Goal: Obtain resource: Download file/media

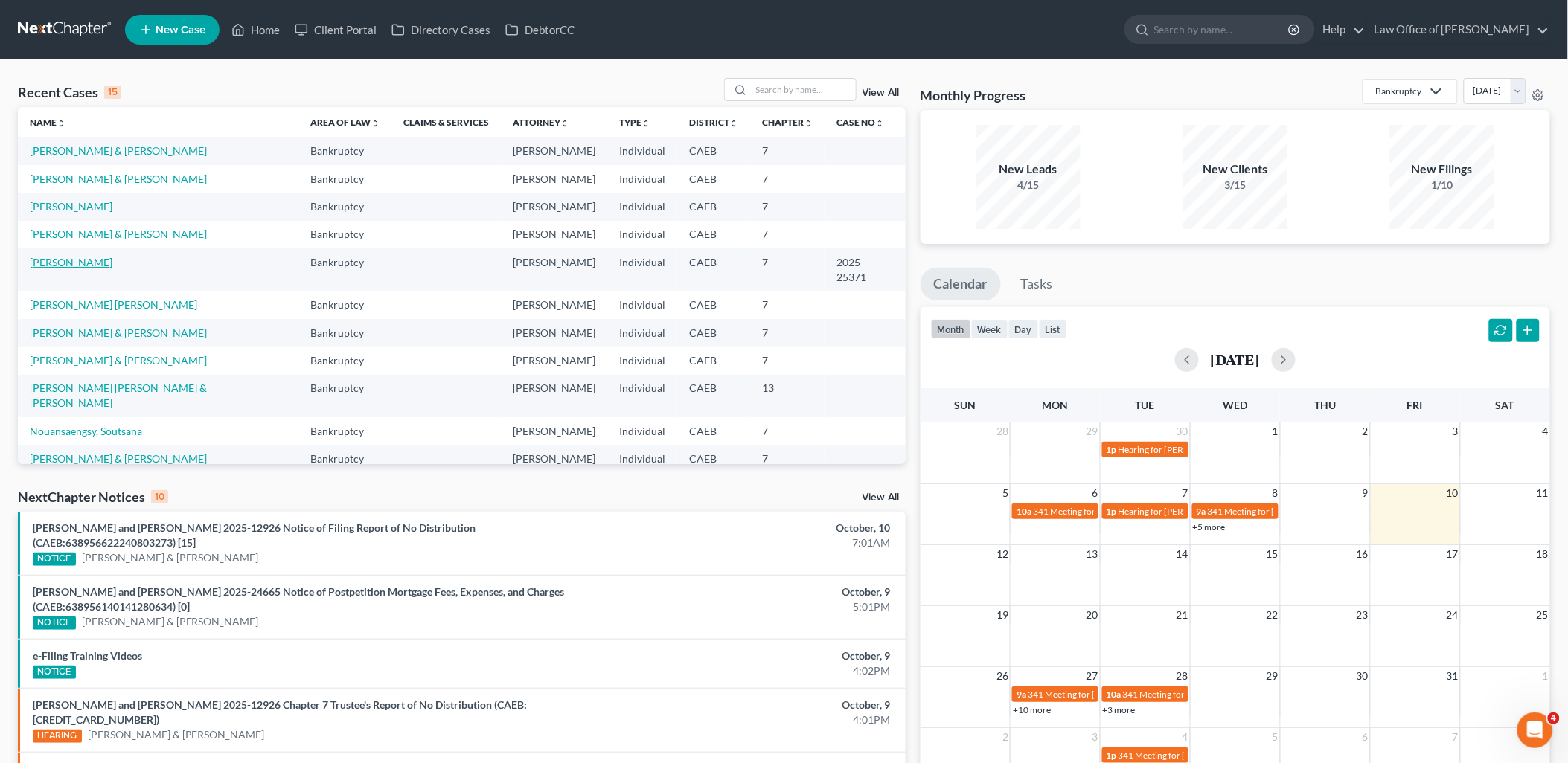
click at [88, 258] on link "[PERSON_NAME]" at bounding box center [71, 262] width 83 height 12
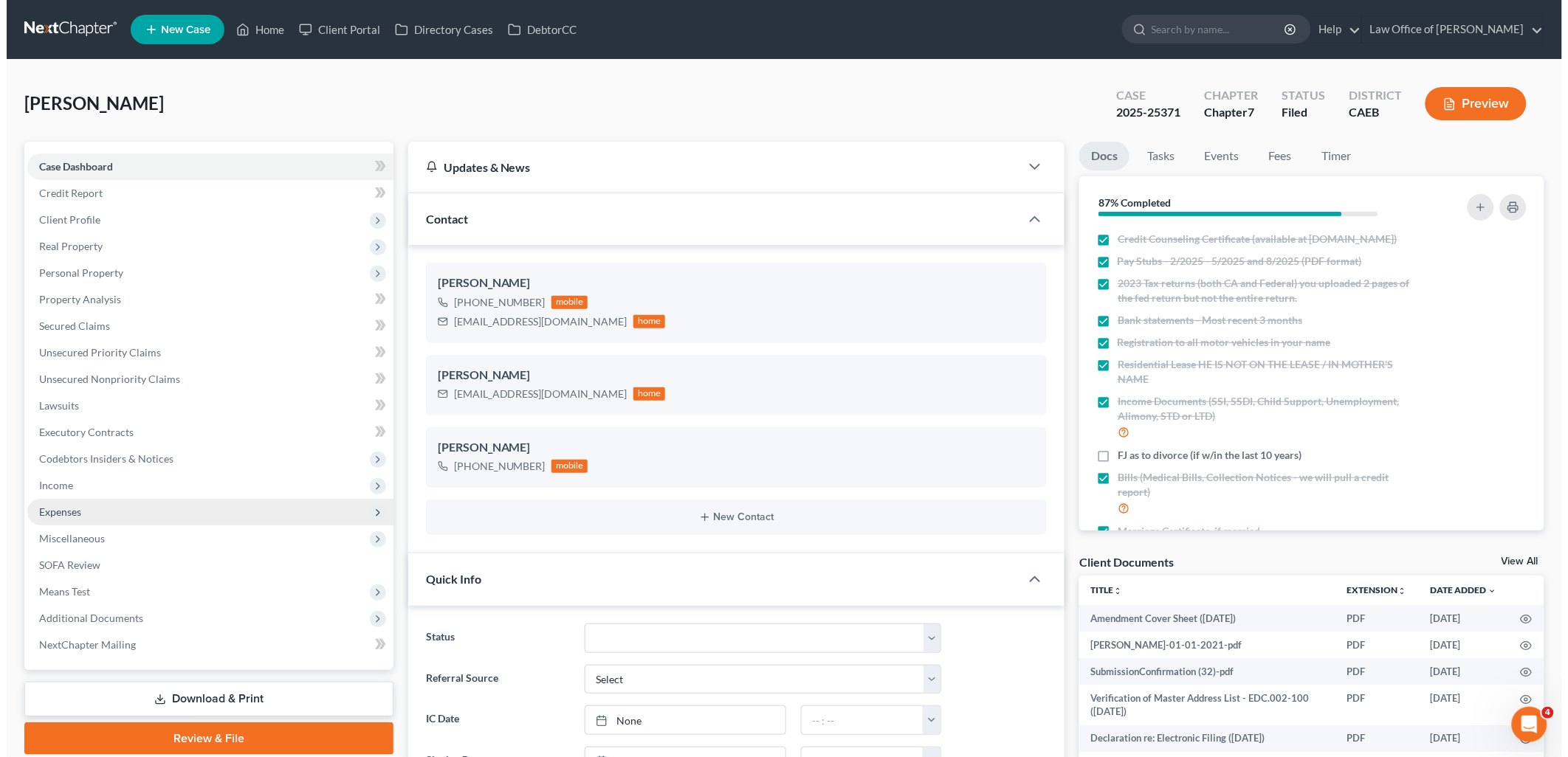
scroll to position [2667, 0]
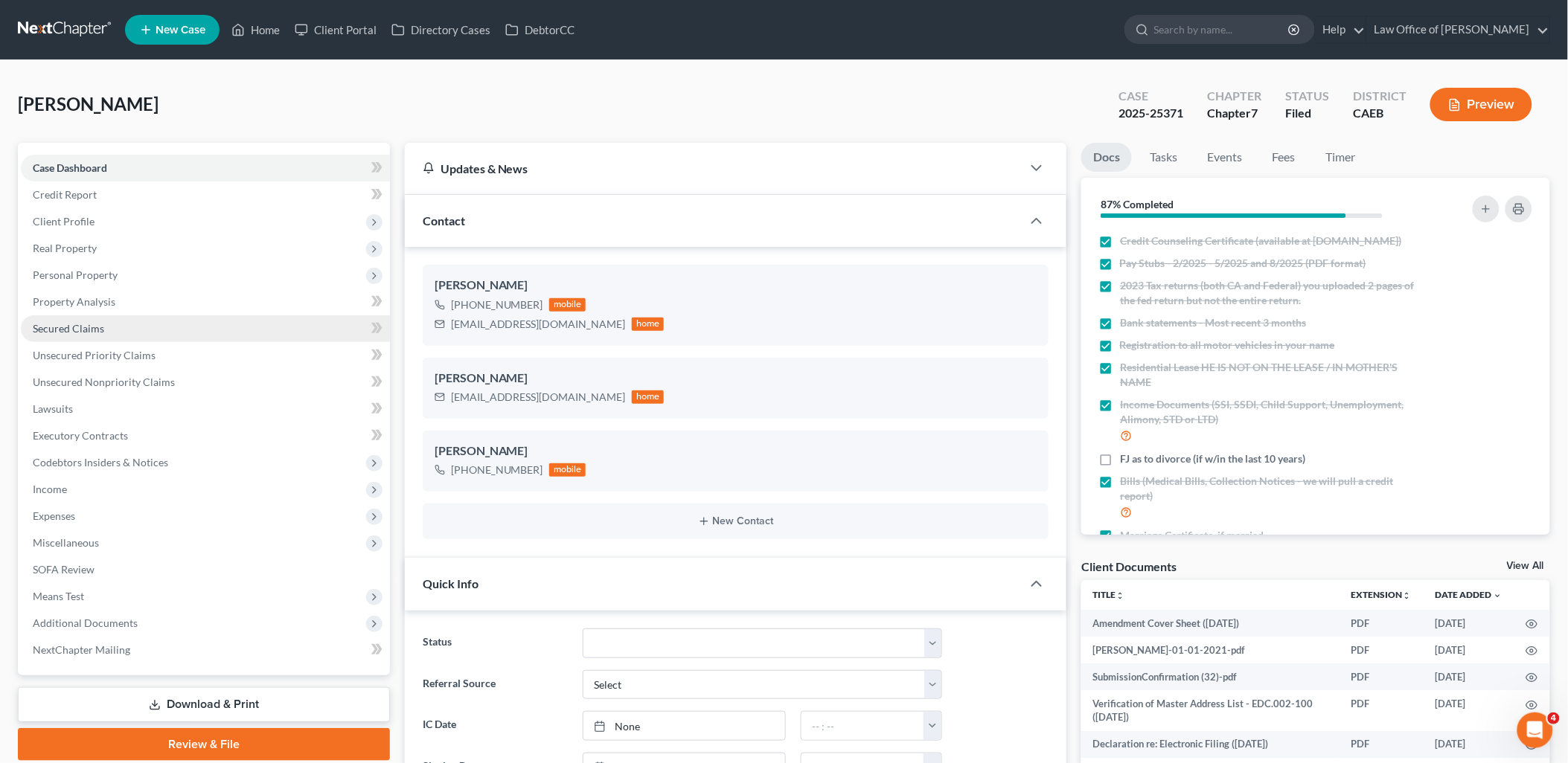
click at [69, 320] on link "Secured Claims" at bounding box center [205, 328] width 369 height 27
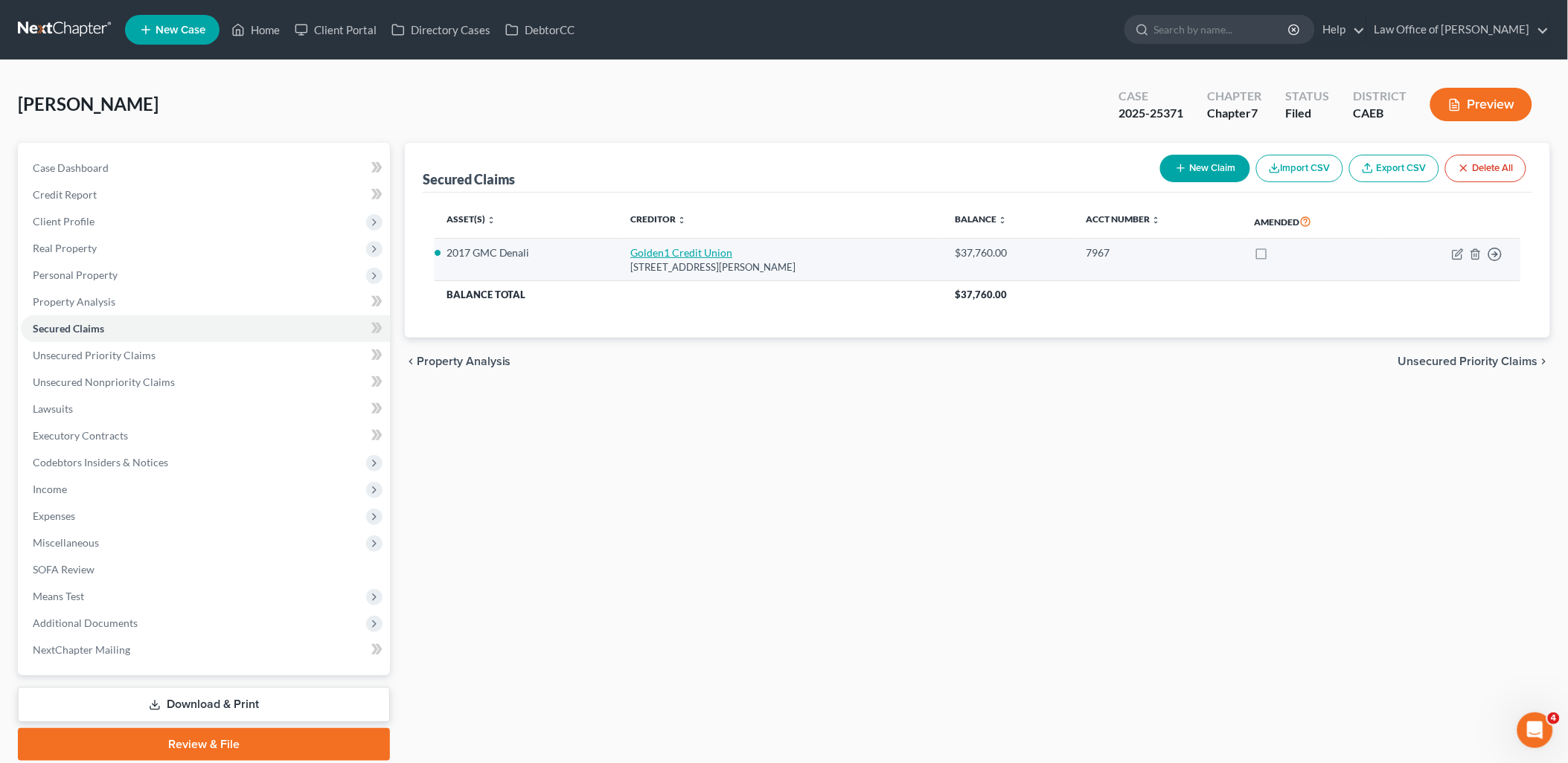
click at [682, 247] on link "Golden1 Credit Union" at bounding box center [681, 253] width 102 height 12
select select "4"
select select "0"
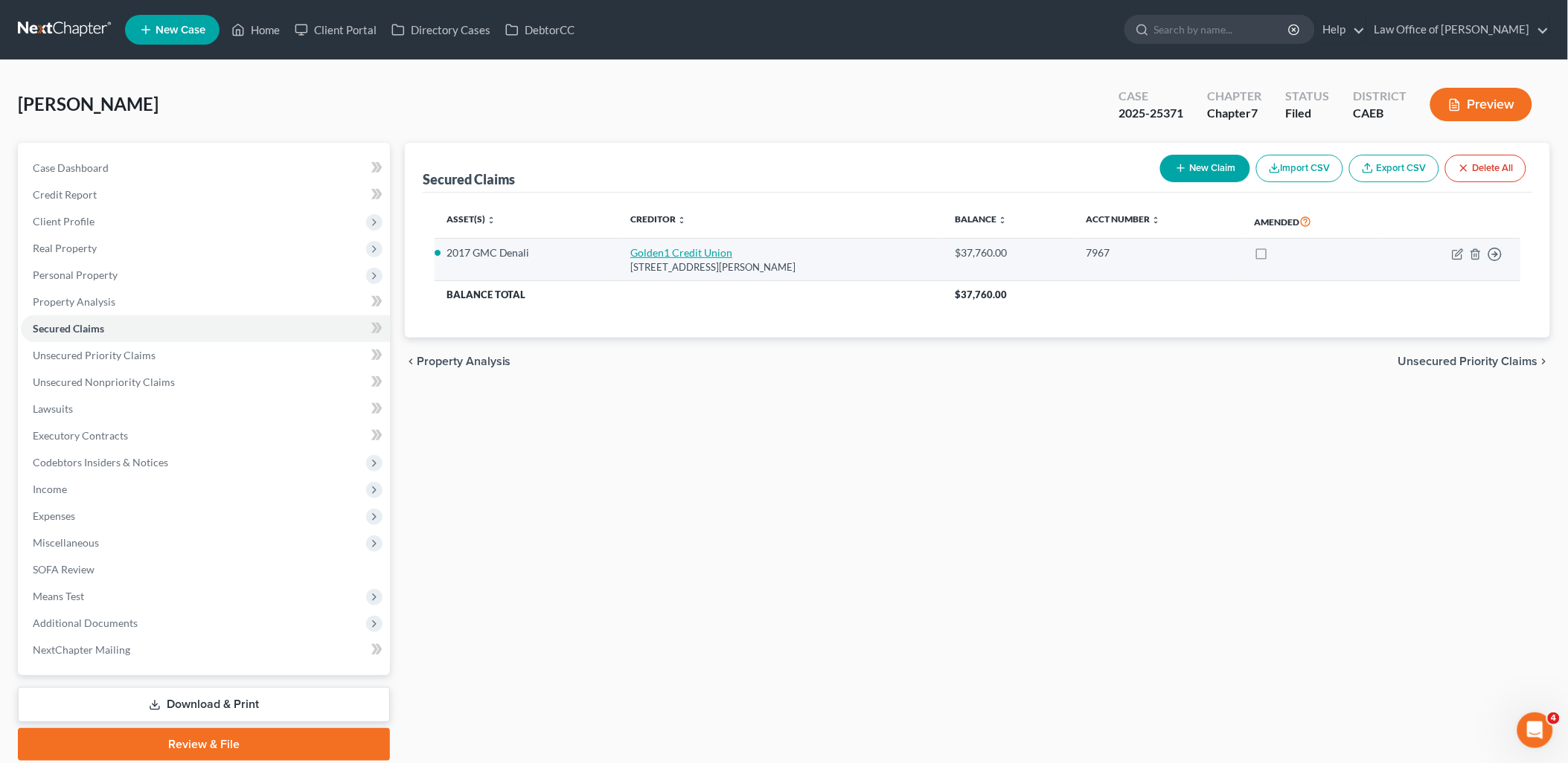
select select "0"
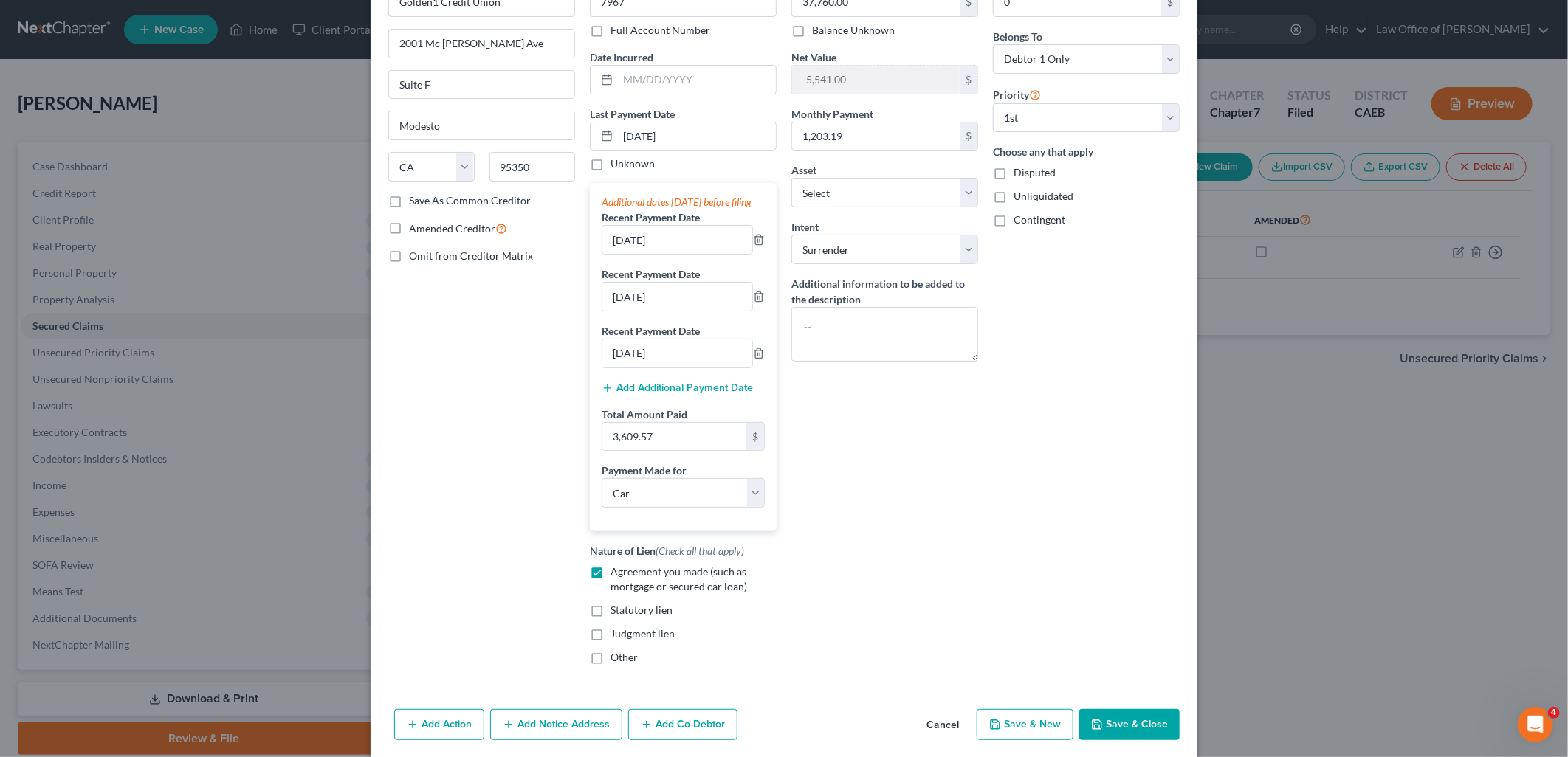
scroll to position [135, 0]
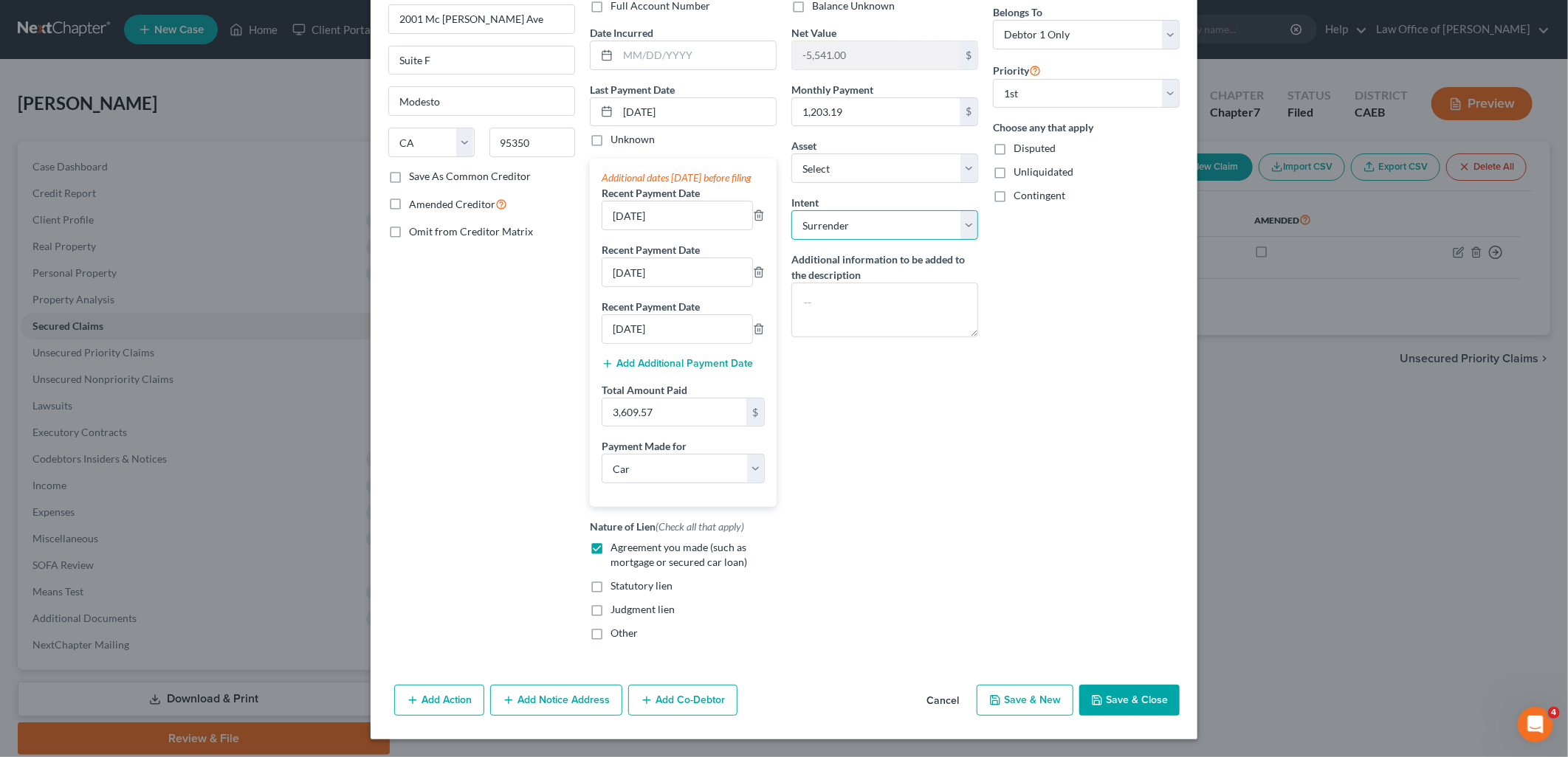
click at [886, 214] on select "Select Surrender Redeem Reaffirm Avoid Other" at bounding box center [884, 225] width 187 height 29
click at [791, 211] on select "Select Surrender Redeem Reaffirm Avoid Other" at bounding box center [884, 225] width 187 height 29
click at [1137, 709] on button "Save & Close" at bounding box center [1130, 700] width 101 height 31
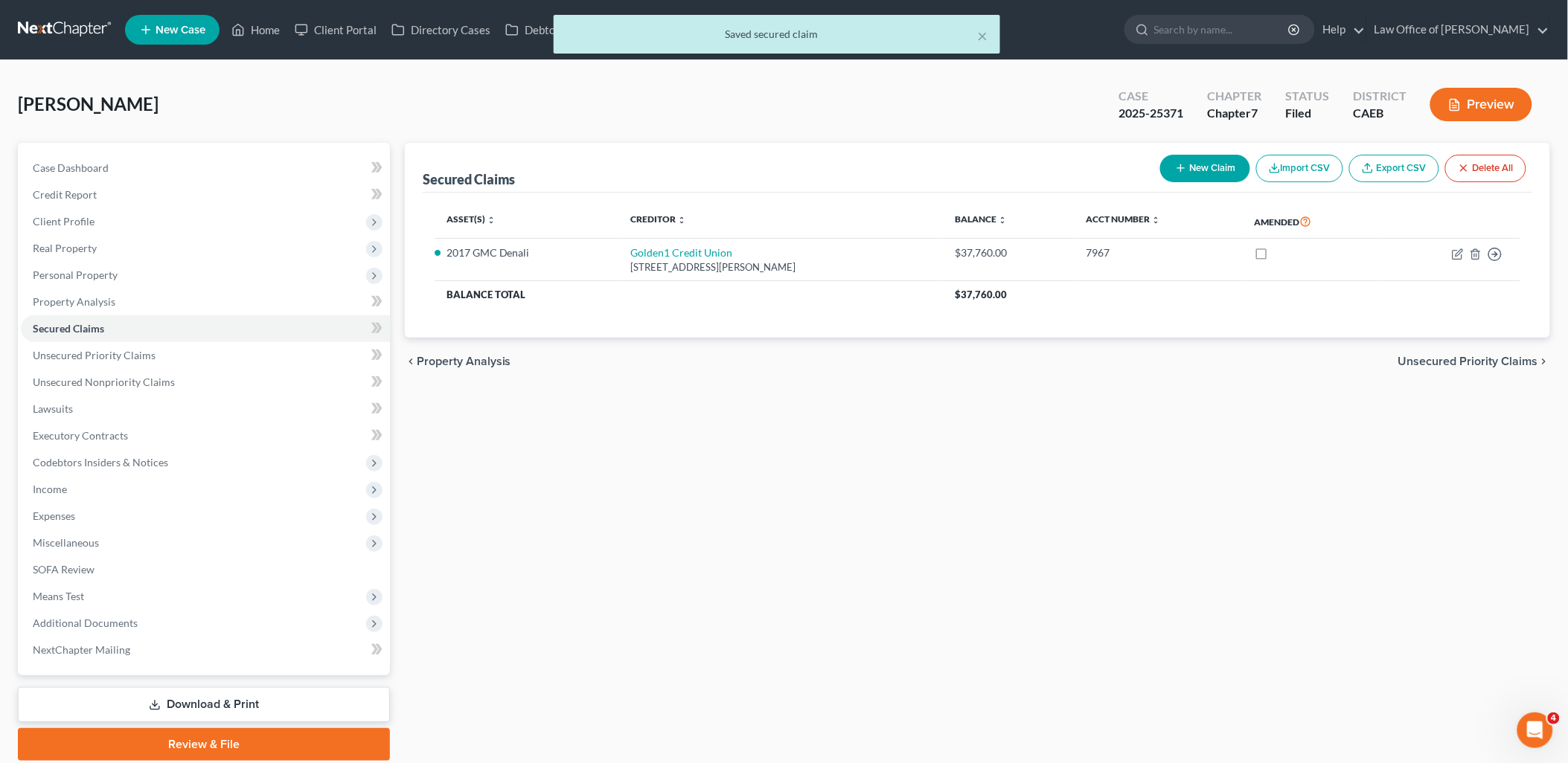
click at [1483, 102] on button "Preview" at bounding box center [1481, 105] width 102 height 34
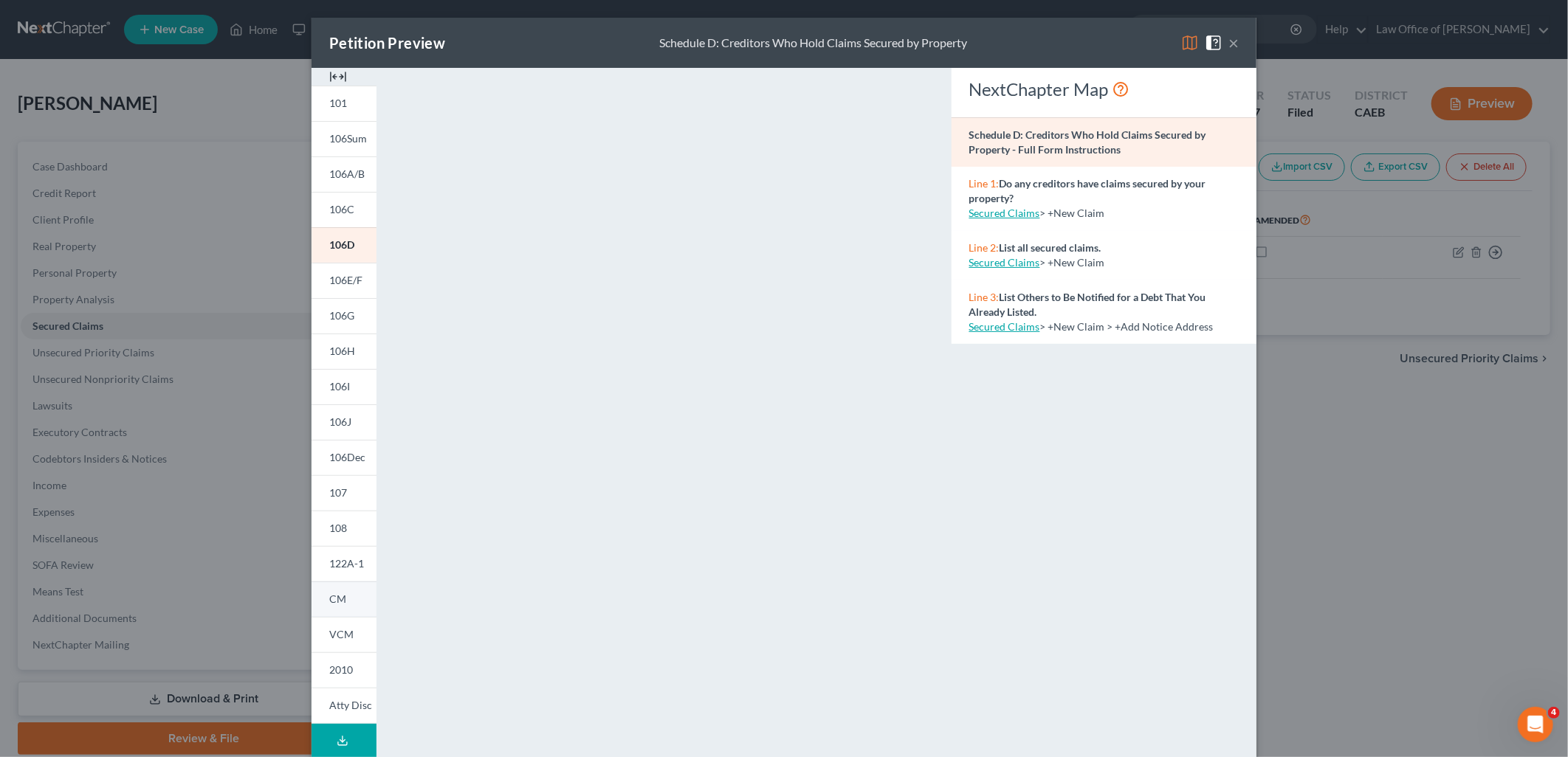
scroll to position [75, 0]
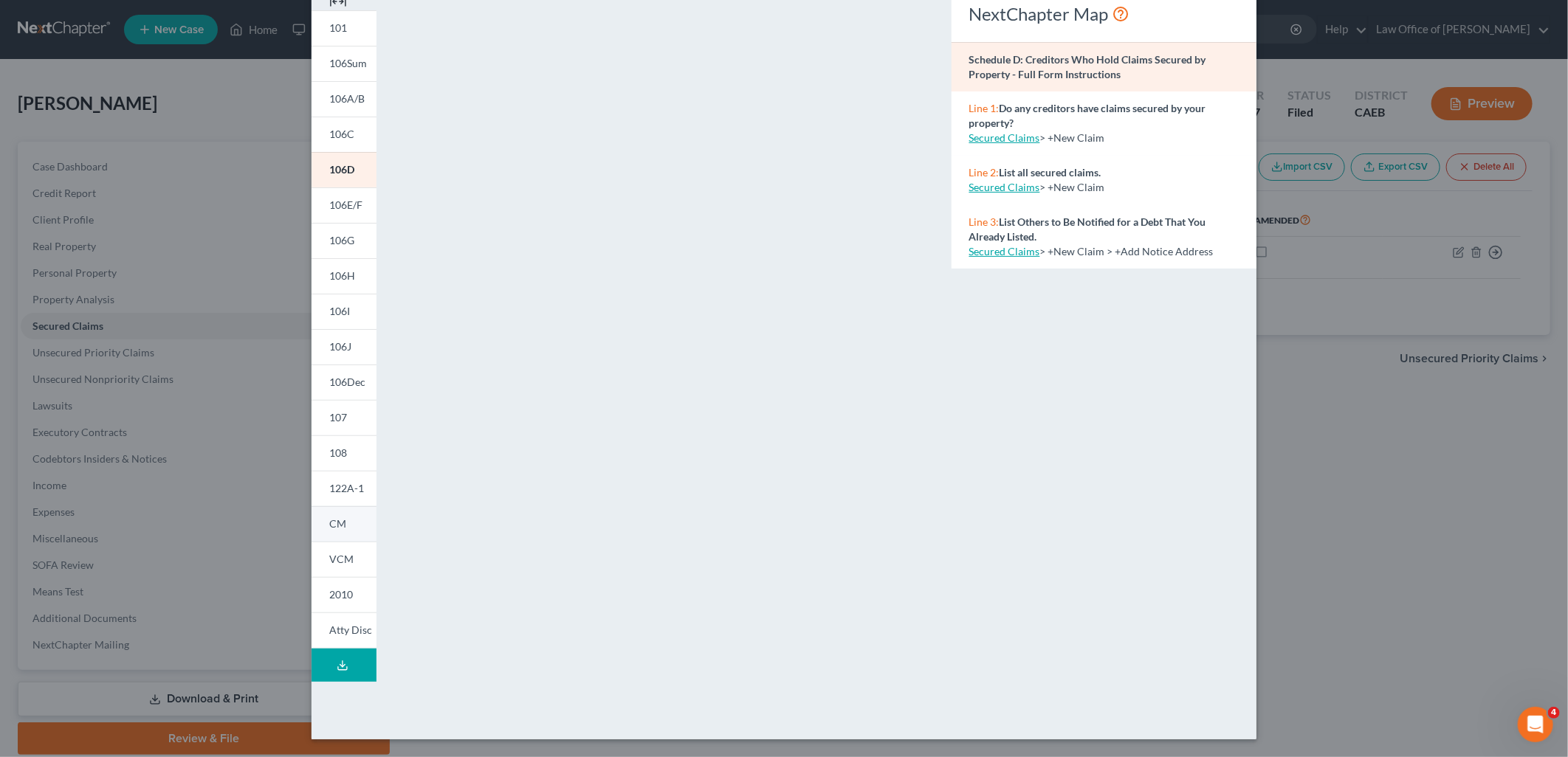
click at [333, 532] on link "CM" at bounding box center [344, 524] width 65 height 36
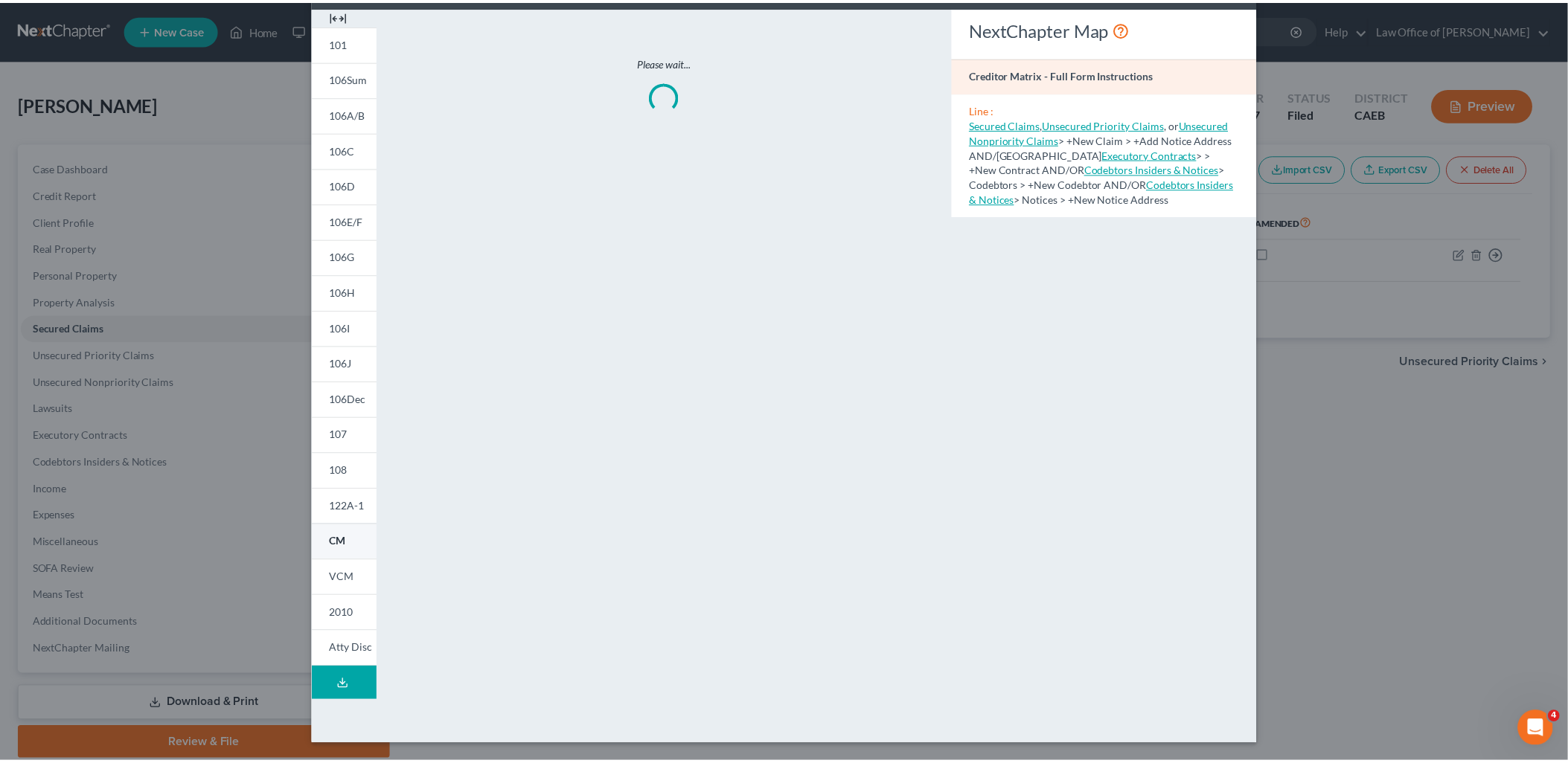
scroll to position [61, 0]
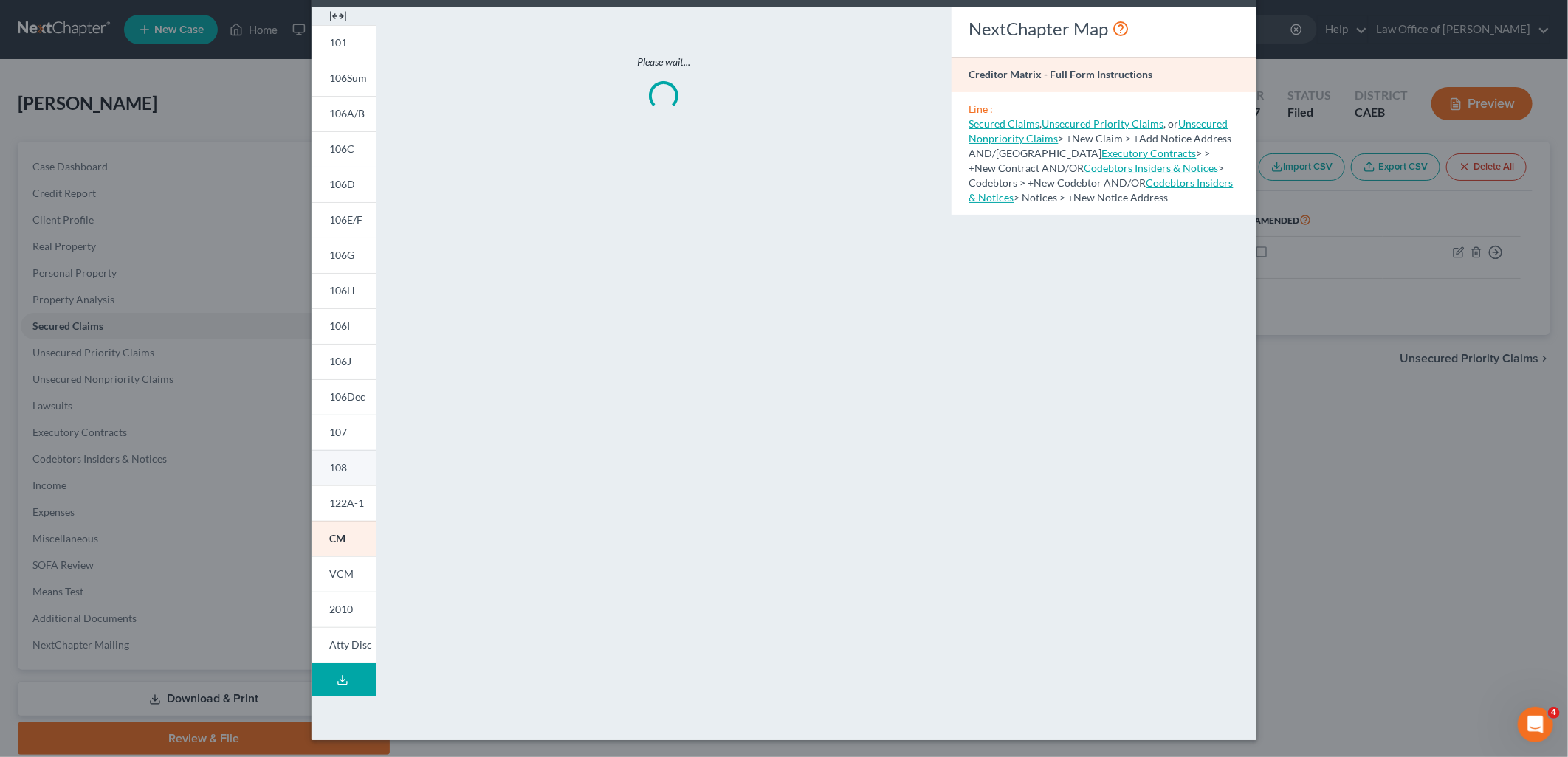
click at [341, 467] on span "108" at bounding box center [338, 468] width 18 height 12
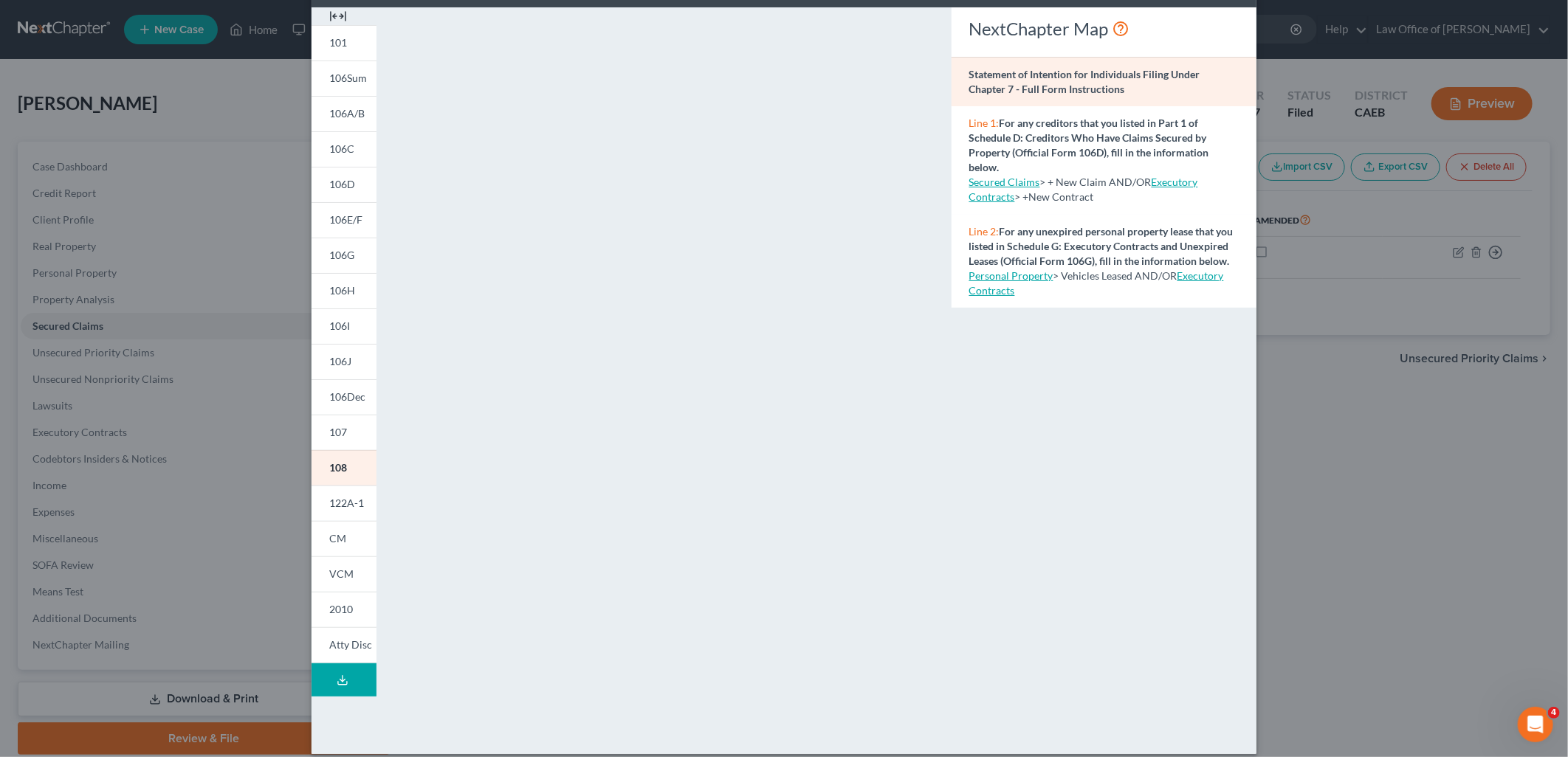
click at [164, 518] on div "Petition Preview Statement of Intention for Individuals Filing Under Chapter 7 …" at bounding box center [784, 378] width 1568 height 757
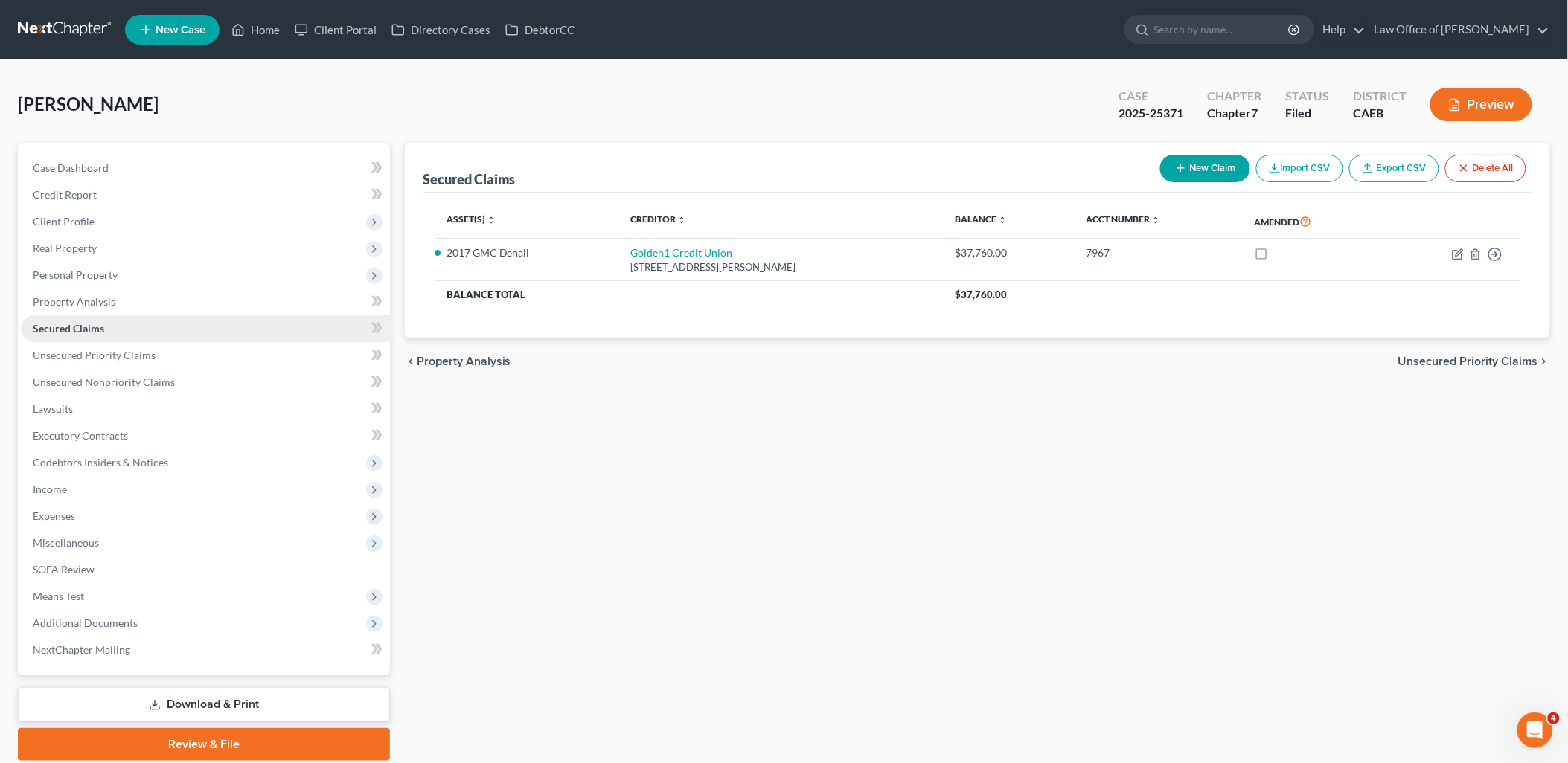
click at [76, 325] on span "Secured Claims" at bounding box center [69, 328] width 72 height 12
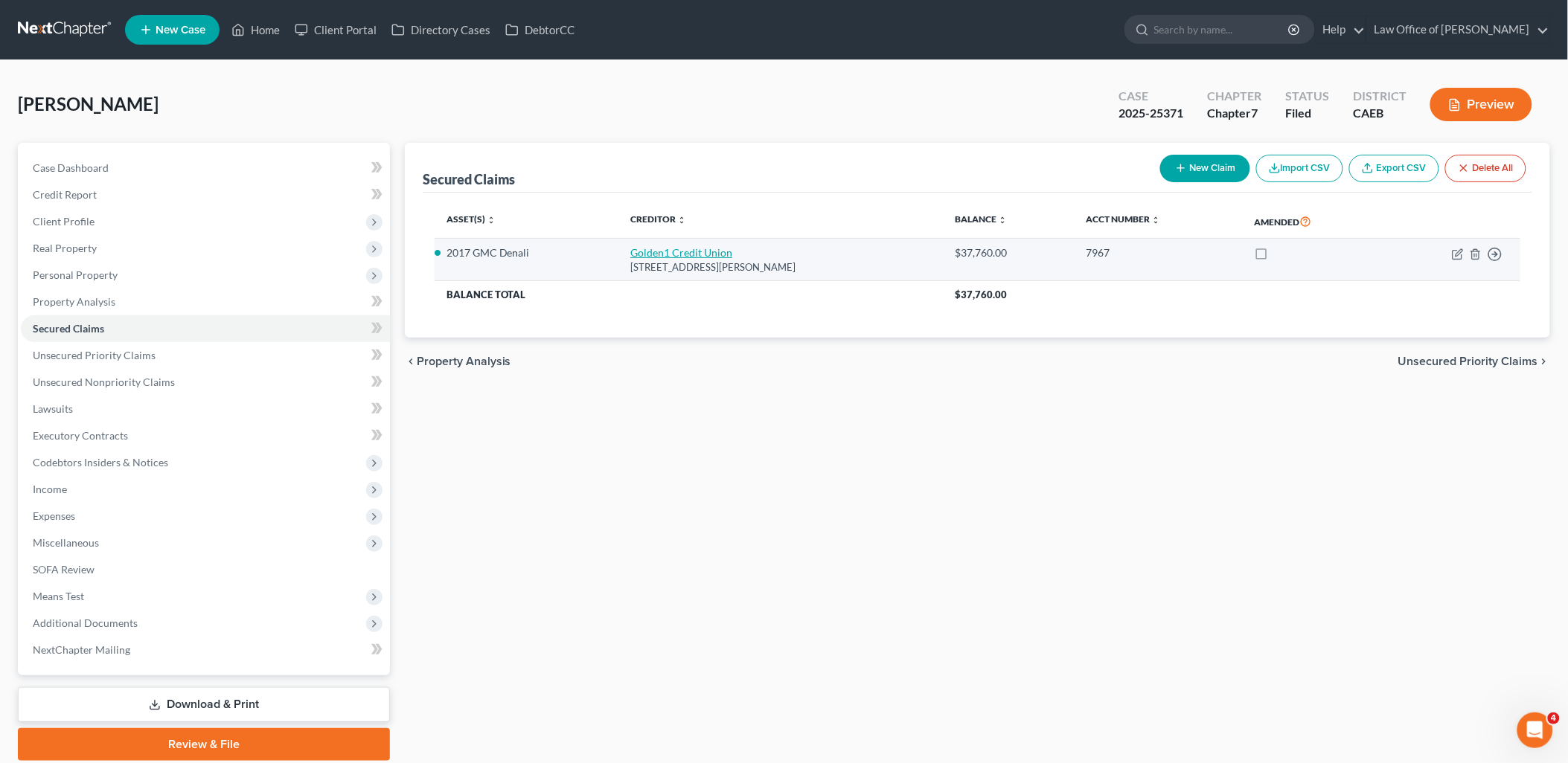
click at [695, 248] on link "Golden1 Credit Union" at bounding box center [681, 253] width 102 height 12
select select "4"
select select "0"
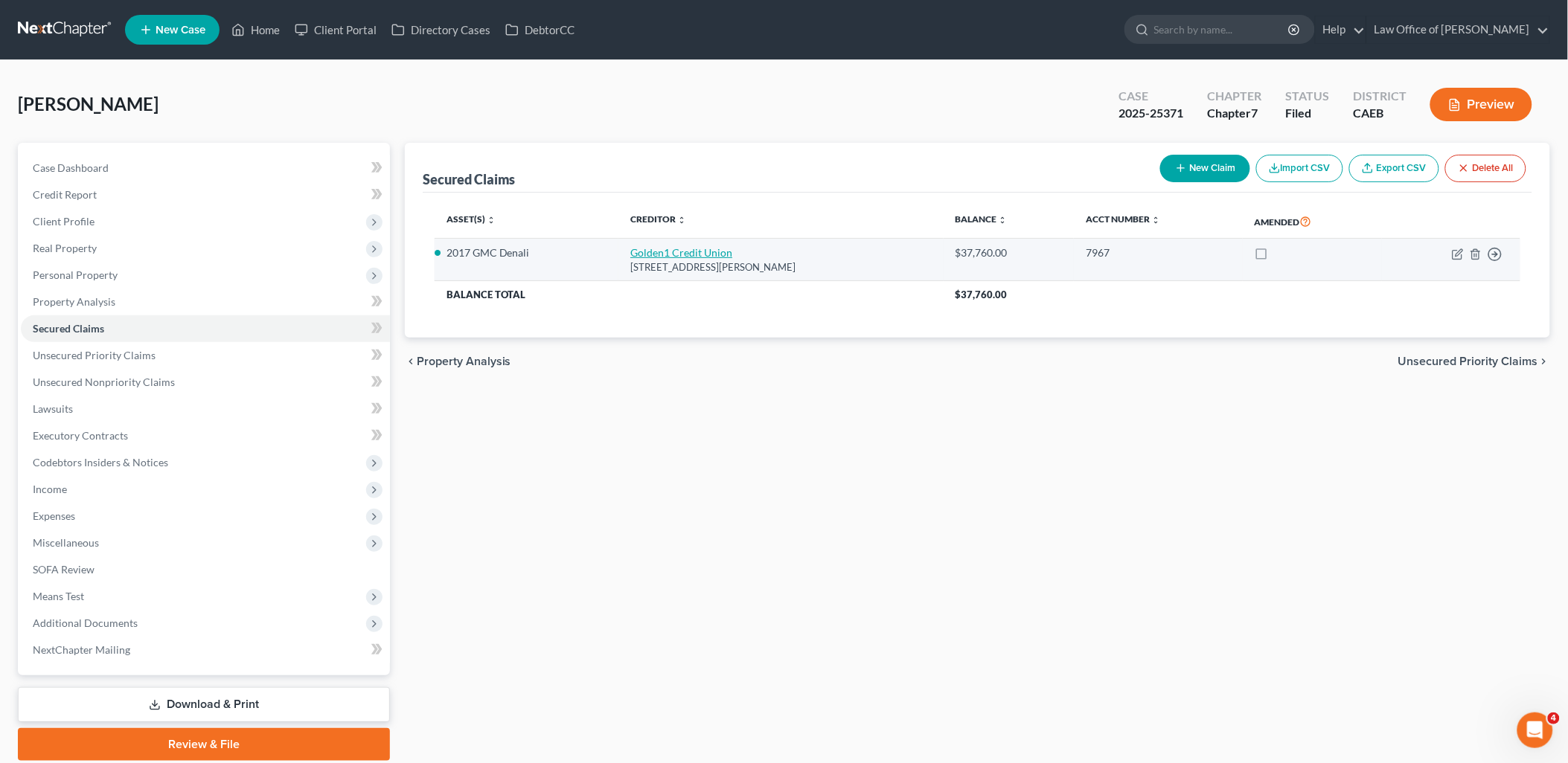
select select "0"
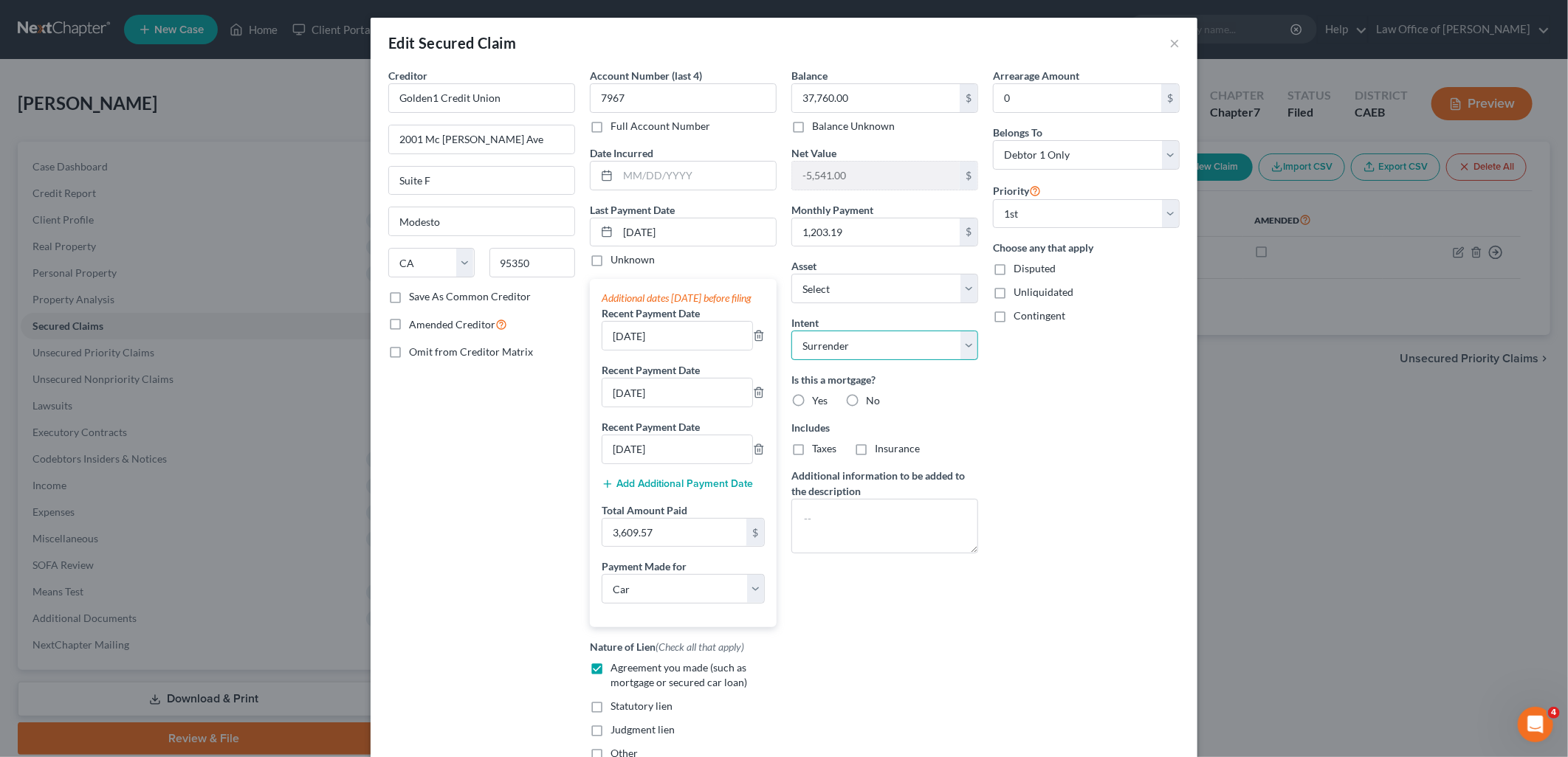
click at [958, 341] on select "Select Surrender Redeem Reaffirm Avoid Other" at bounding box center [884, 345] width 187 height 29
click at [791, 331] on select "Select Surrender Redeem Reaffirm Avoid Other" at bounding box center [884, 345] width 187 height 29
click at [956, 347] on select "Select Surrender Redeem Reaffirm Avoid Other" at bounding box center [884, 345] width 187 height 29
select select "4"
click at [791, 331] on select "Select Surrender Redeem Reaffirm Avoid Other" at bounding box center [884, 345] width 187 height 29
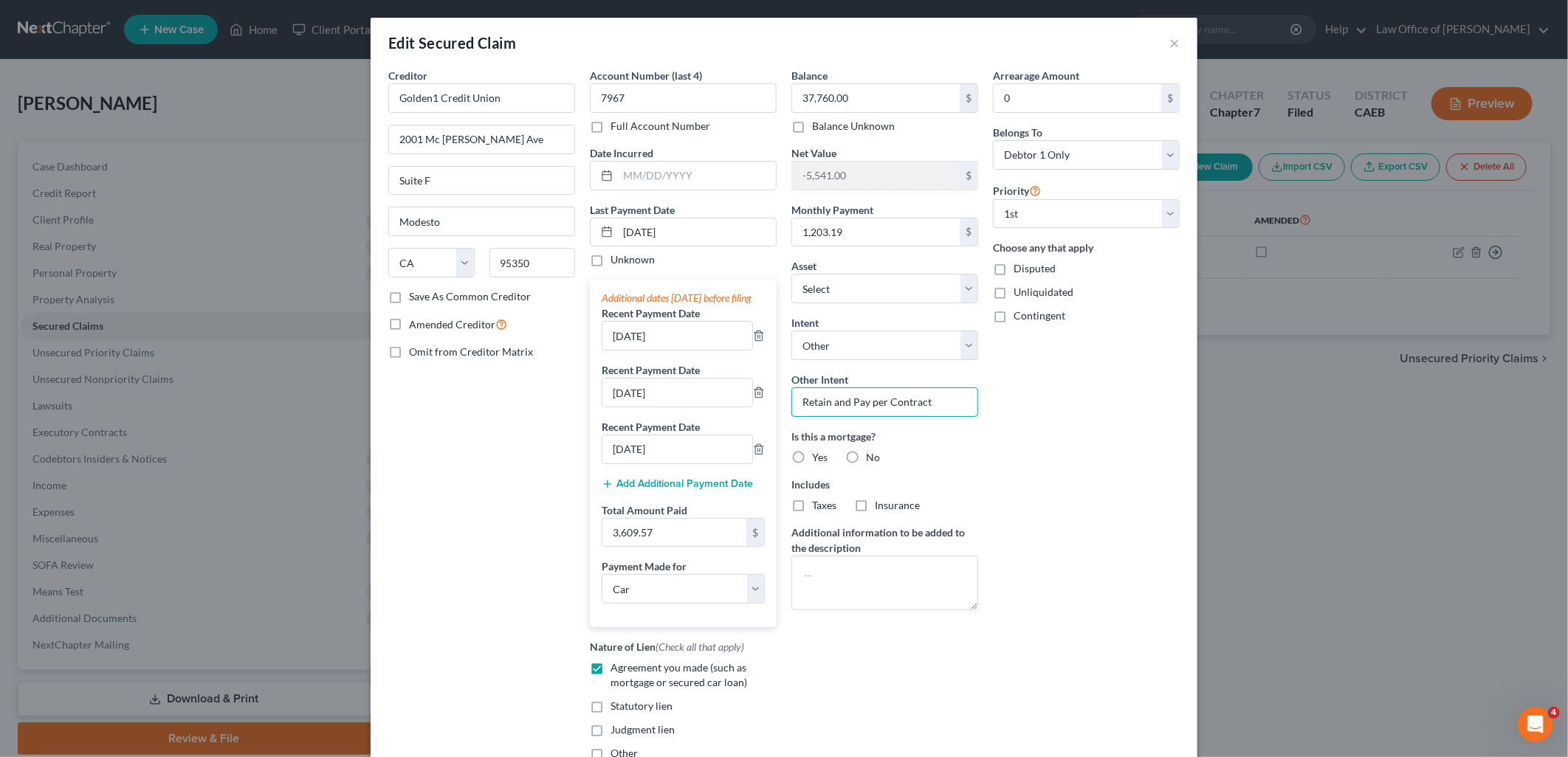
drag, startPoint x: 940, startPoint y: 406, endPoint x: 752, endPoint y: 401, distance: 188.1
click at [752, 401] on div "Creditor * Golden1 Credit Union 2001 [GEOGRAPHIC_DATA][PERSON_NAME] F [GEOGRAPH…" at bounding box center [784, 420] width 806 height 705
click at [1056, 499] on div "Arrearage Amount 0 $ Belongs To * Select Debtor 1 Only Debtor 2 Only Debtor 1 A…" at bounding box center [1086, 420] width 201 height 705
drag, startPoint x: 931, startPoint y: 337, endPoint x: 910, endPoint y: 344, distance: 22.1
click at [931, 337] on select "Select Surrender Redeem Reaffirm Avoid Other" at bounding box center [884, 345] width 187 height 29
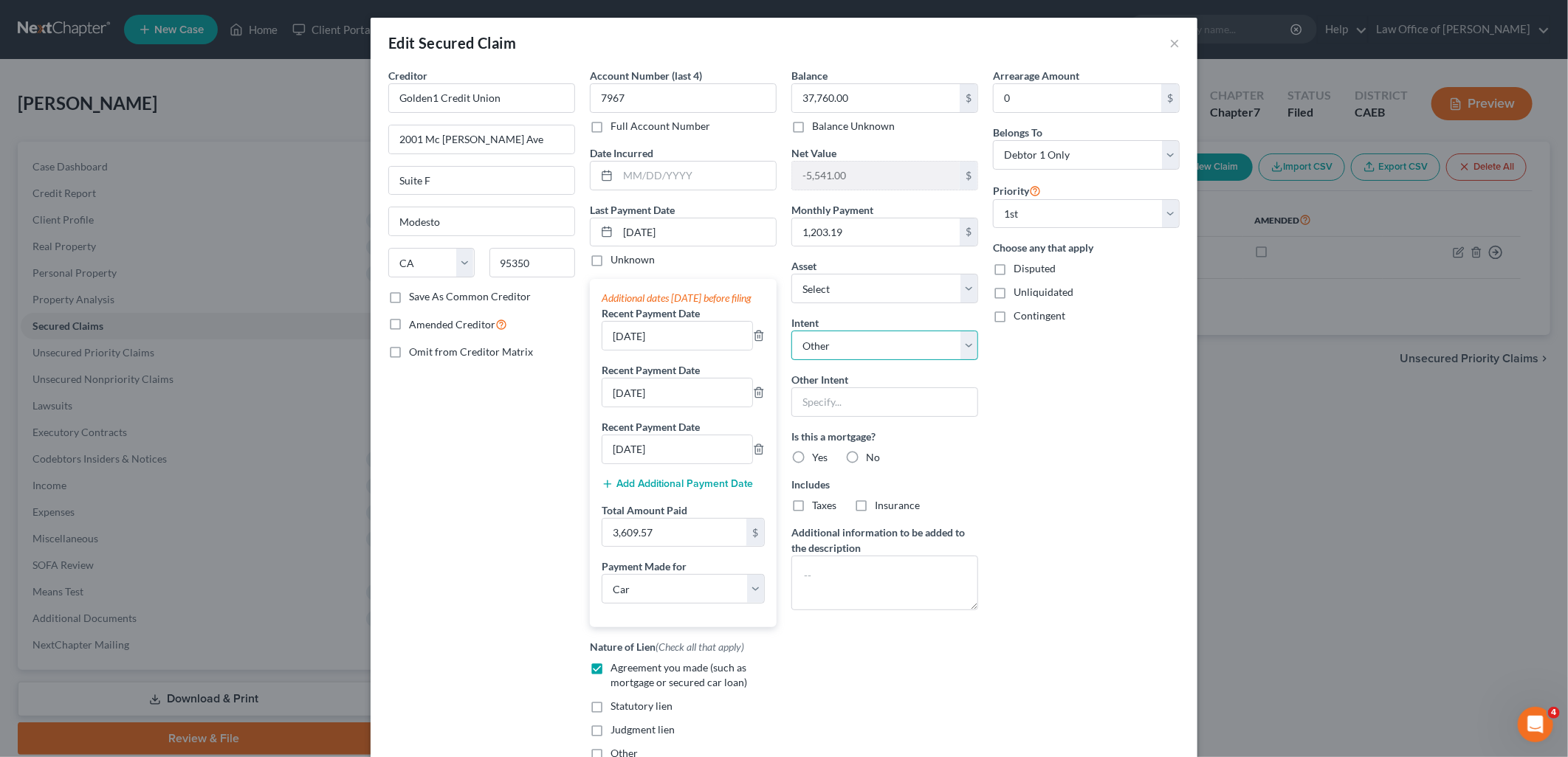
select select "0"
click at [791, 331] on select "Select Surrender Redeem Reaffirm Avoid Other" at bounding box center [884, 345] width 187 height 29
click at [1050, 423] on div "Arrearage Amount 0 $ Belongs To * Select Debtor 1 Only Debtor 2 Only Debtor 1 A…" at bounding box center [1086, 420] width 201 height 705
click at [1171, 46] on button "×" at bounding box center [1174, 43] width 10 height 18
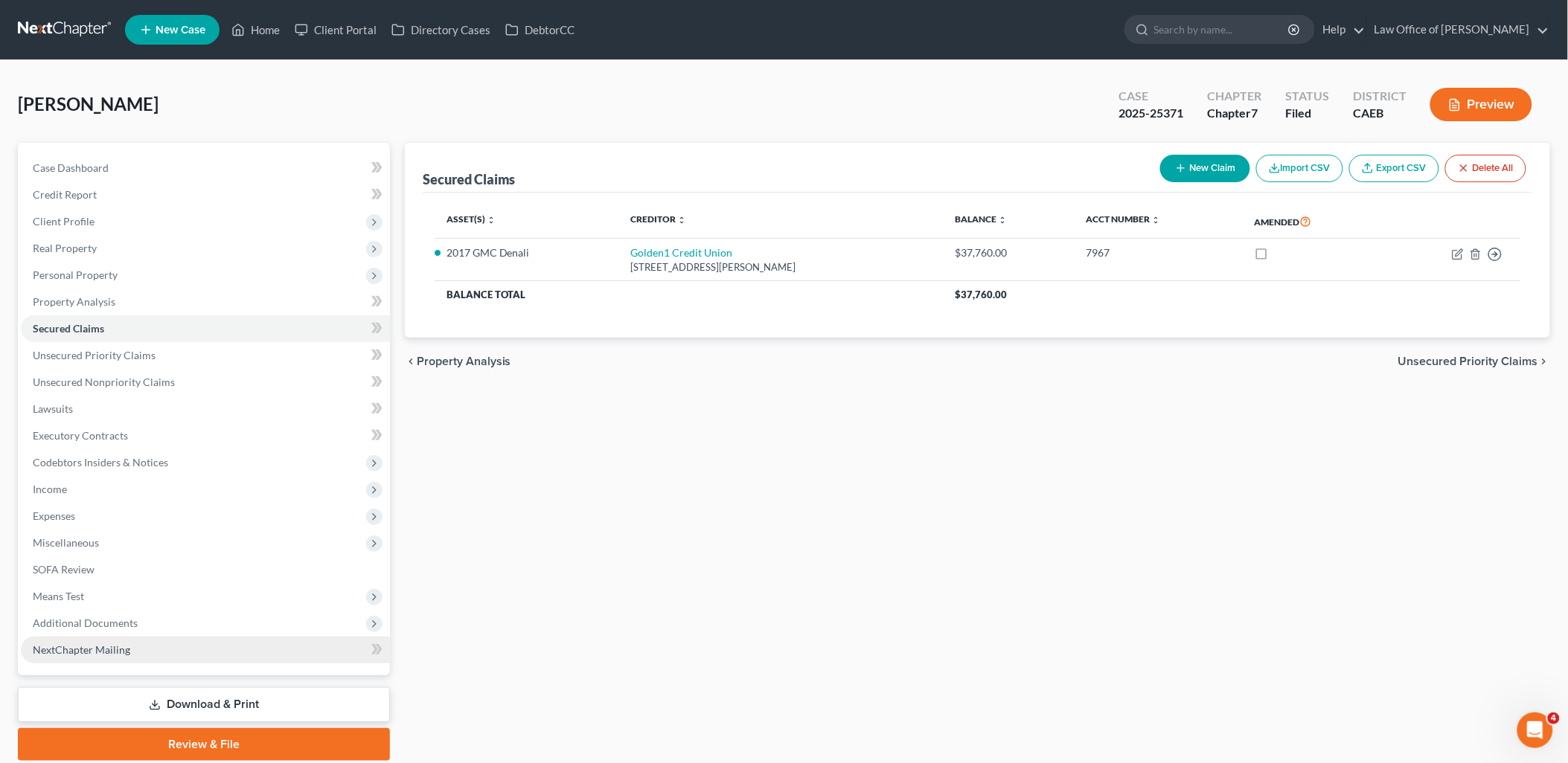
drag, startPoint x: 206, startPoint y: 701, endPoint x: 353, endPoint y: 660, distance: 152.6
click at [206, 701] on link "Download & Print" at bounding box center [204, 704] width 372 height 35
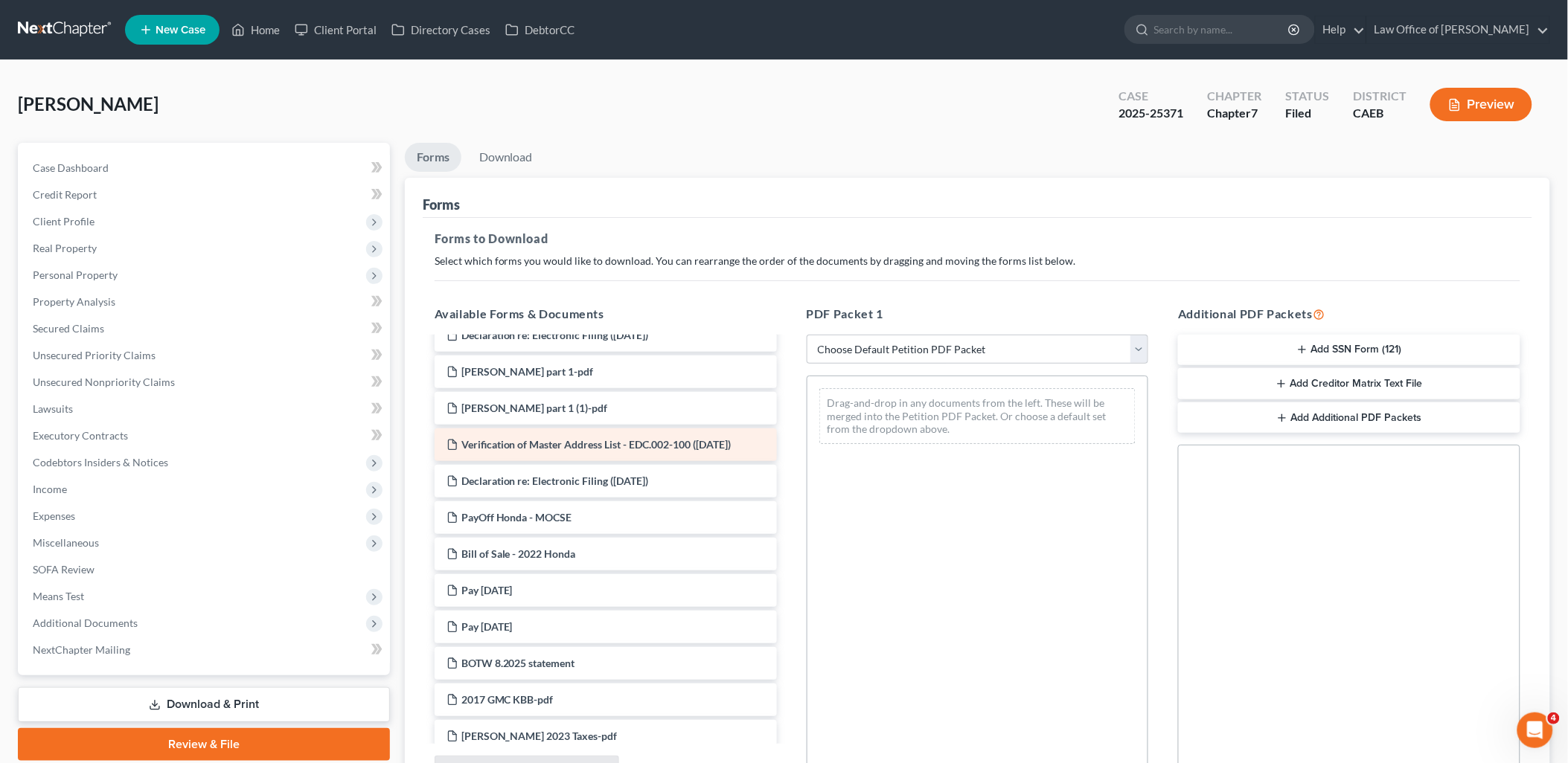
scroll to position [330, 0]
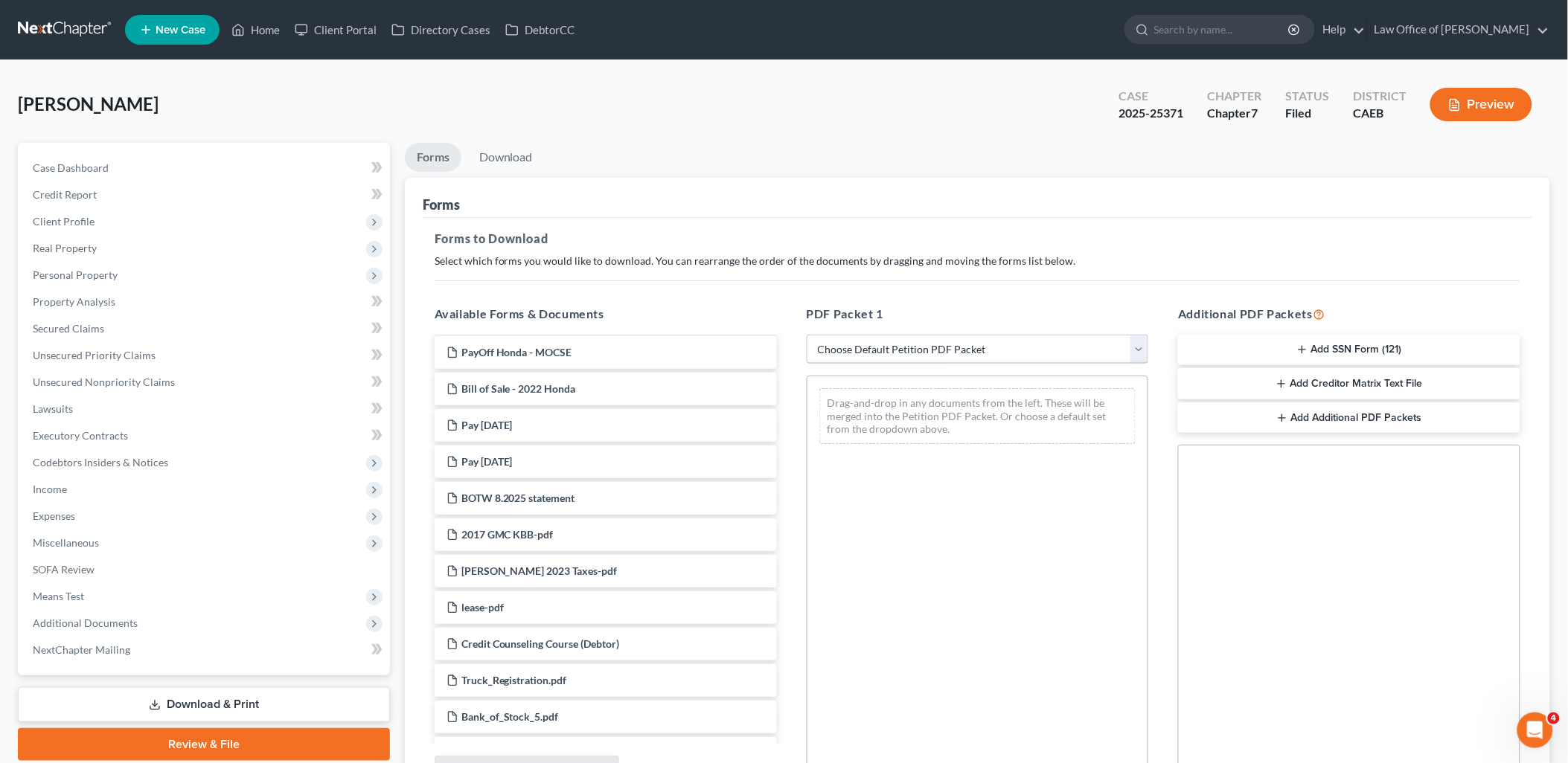
click at [897, 350] on select "Choose Default Petition PDF Packet Complete Bankruptcy Petition (all forms and …" at bounding box center [978, 350] width 343 height 30
select select "2"
click at [807, 335] on select "Choose Default Petition PDF Packet Complete Bankruptcy Petition (all forms and …" at bounding box center [978, 350] width 343 height 30
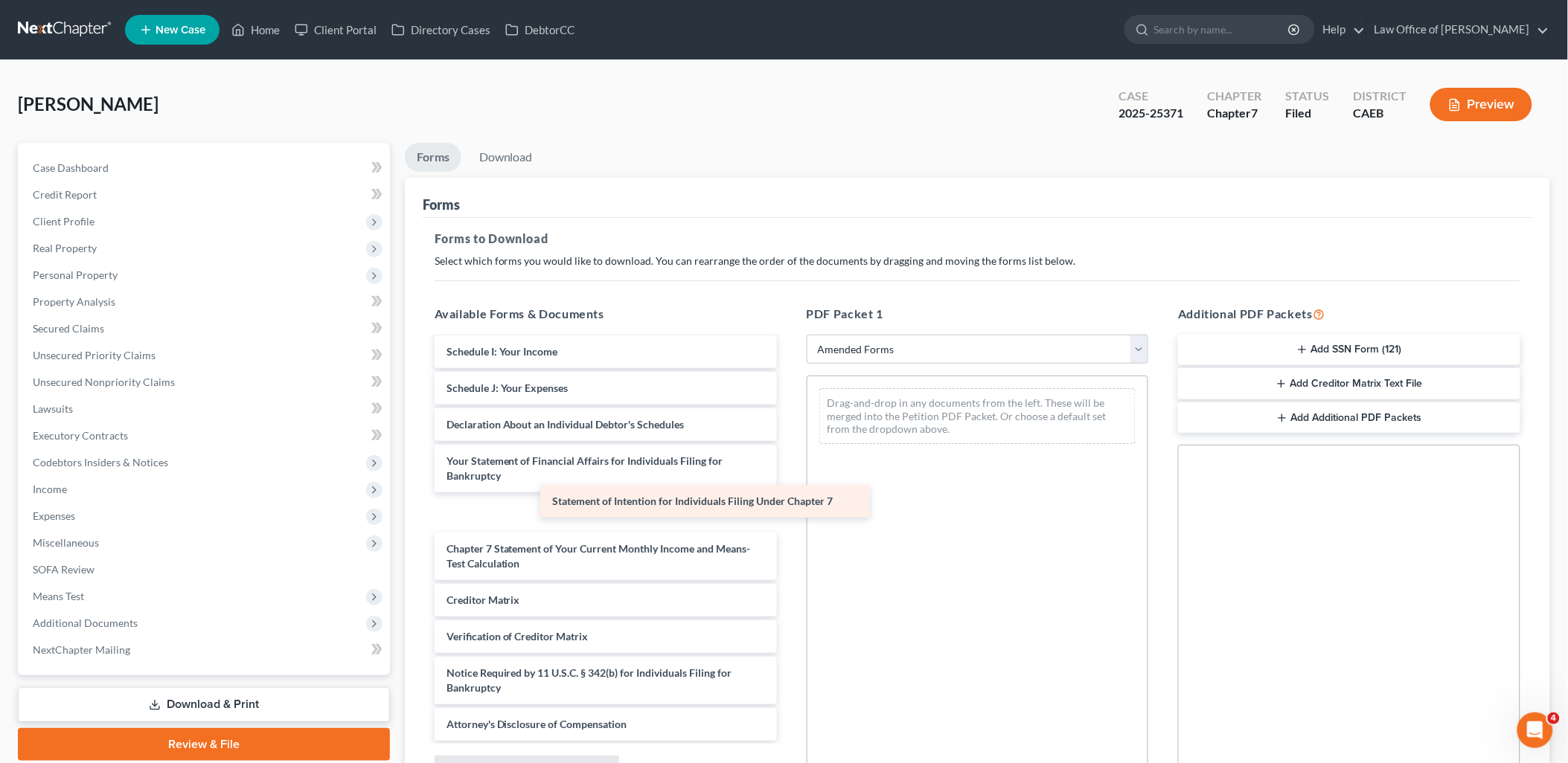
scroll to position [258, 0]
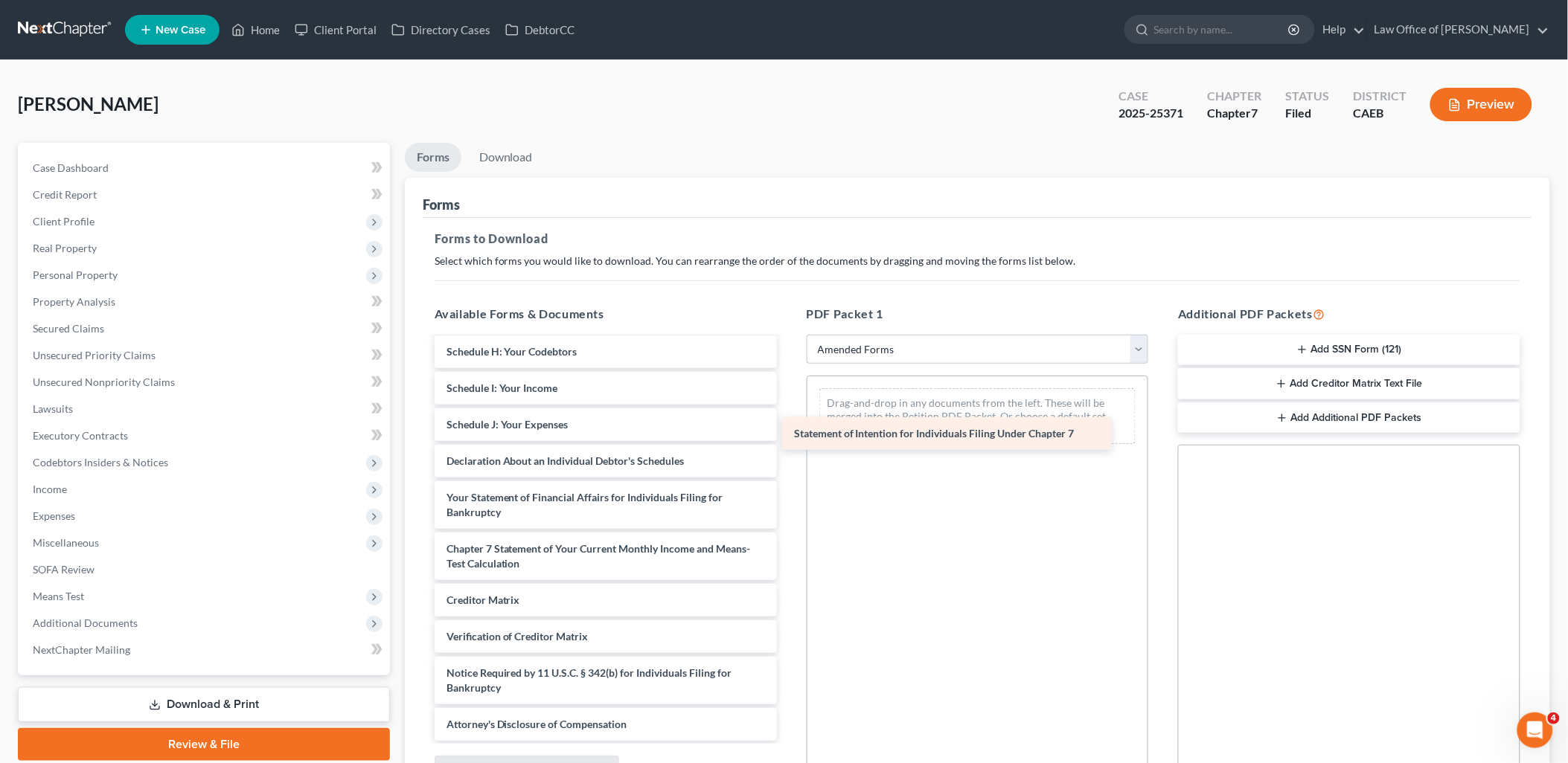
drag, startPoint x: 577, startPoint y: 510, endPoint x: 924, endPoint y: 433, distance: 355.4
click at [789, 433] on div "Statement of Intention for Individuals Filing Under Chapter 7 Voluntary Petitio…" at bounding box center [606, 410] width 366 height 661
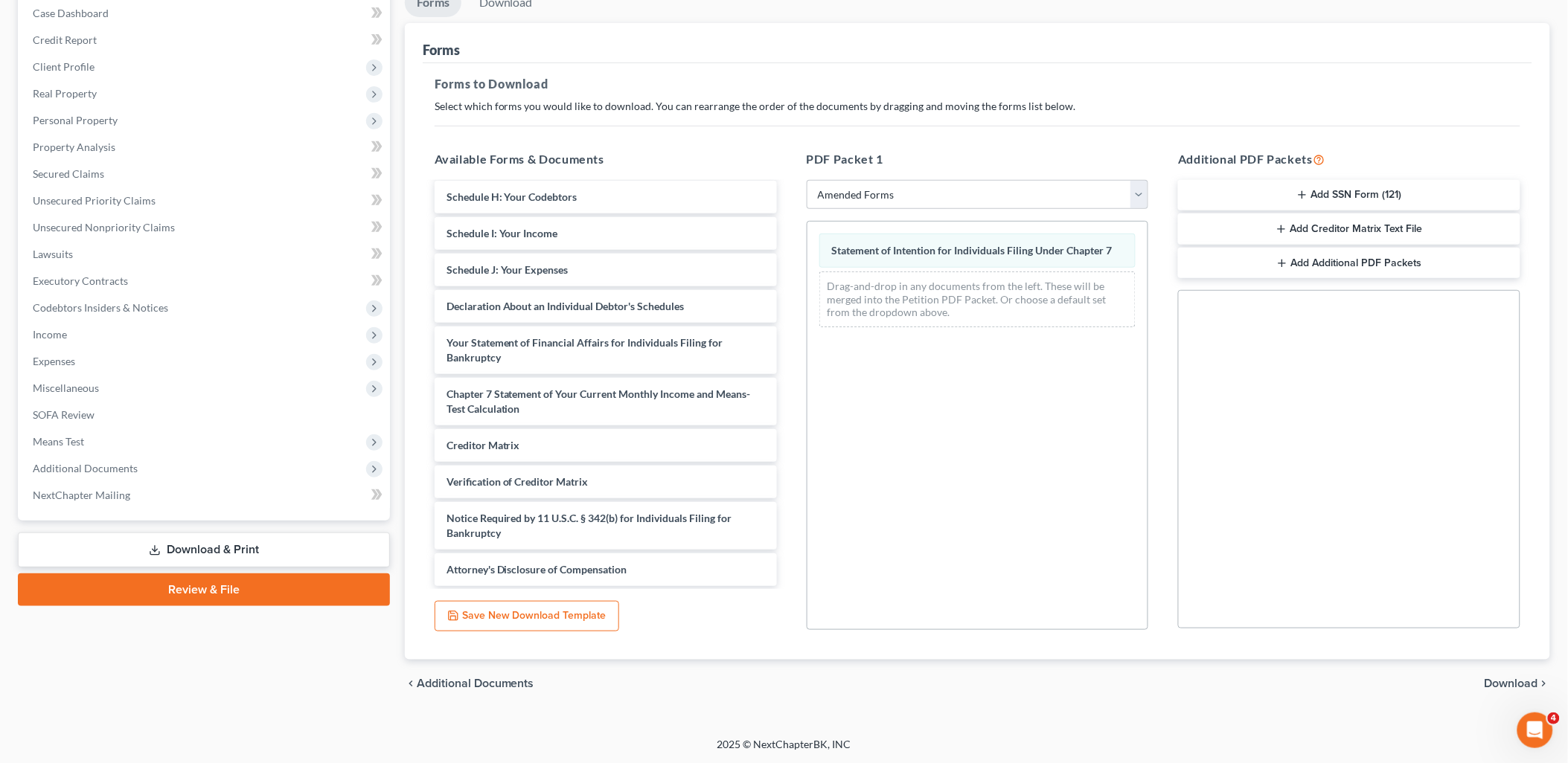
click at [1523, 680] on span "Download" at bounding box center [1511, 683] width 54 height 12
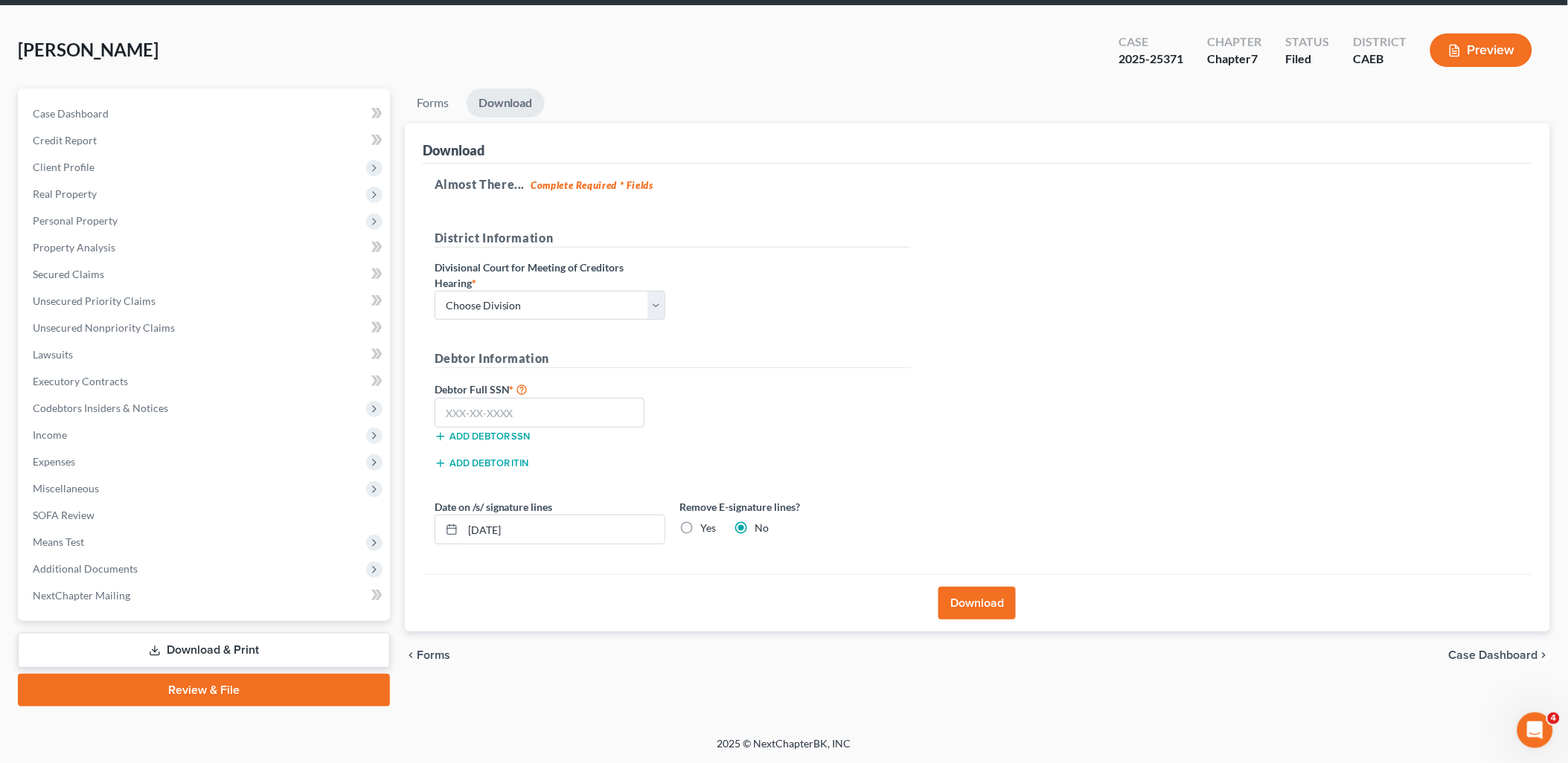
scroll to position [52, 0]
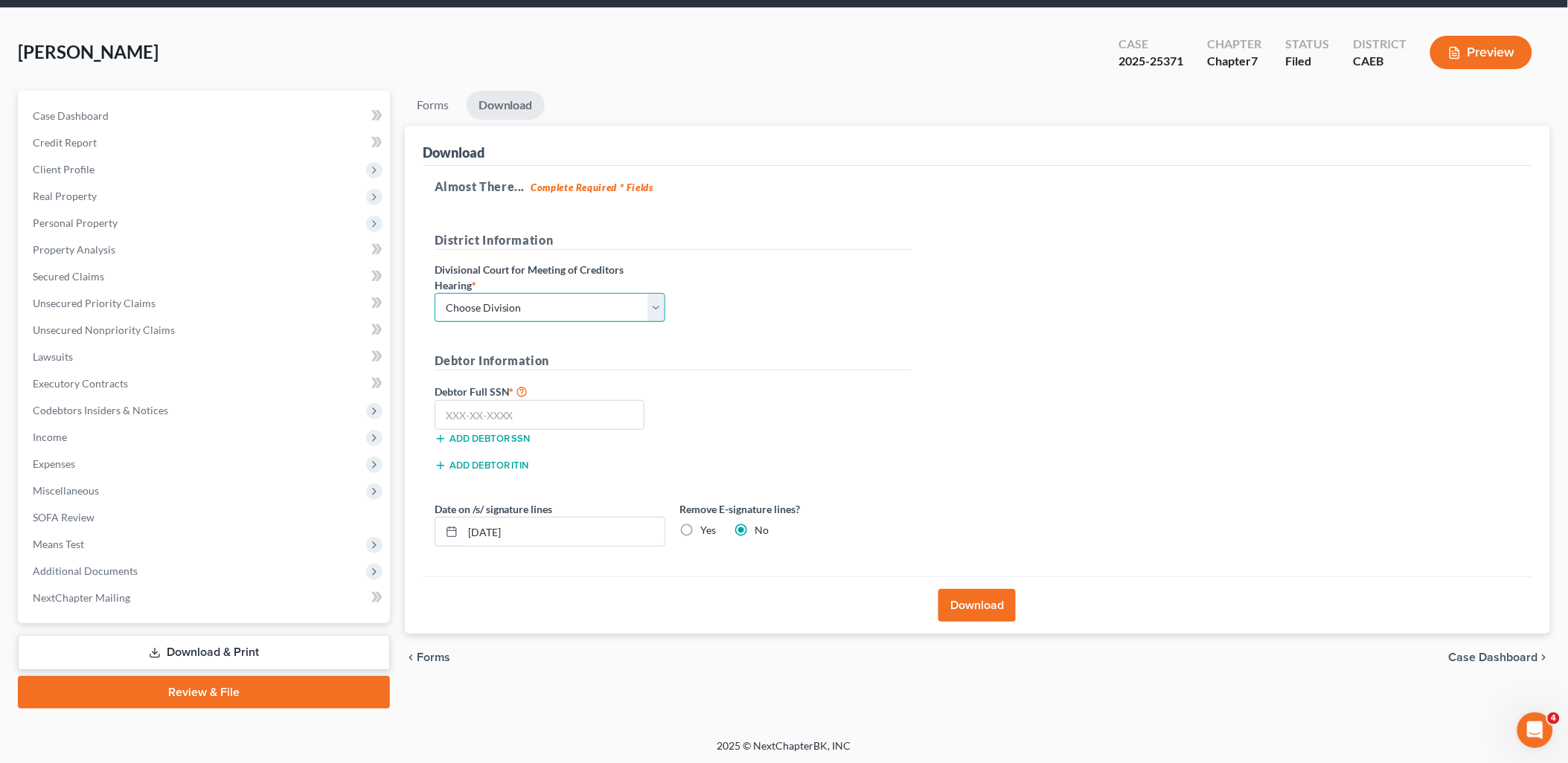
click at [546, 307] on select "Choose Division Fresno Modesto [GEOGRAPHIC_DATA]" at bounding box center [550, 308] width 231 height 30
select select "1"
click at [435, 293] on select "Choose Division Fresno Modesto [GEOGRAPHIC_DATA]" at bounding box center [550, 308] width 231 height 30
click at [985, 611] on button "Download" at bounding box center [976, 605] width 77 height 33
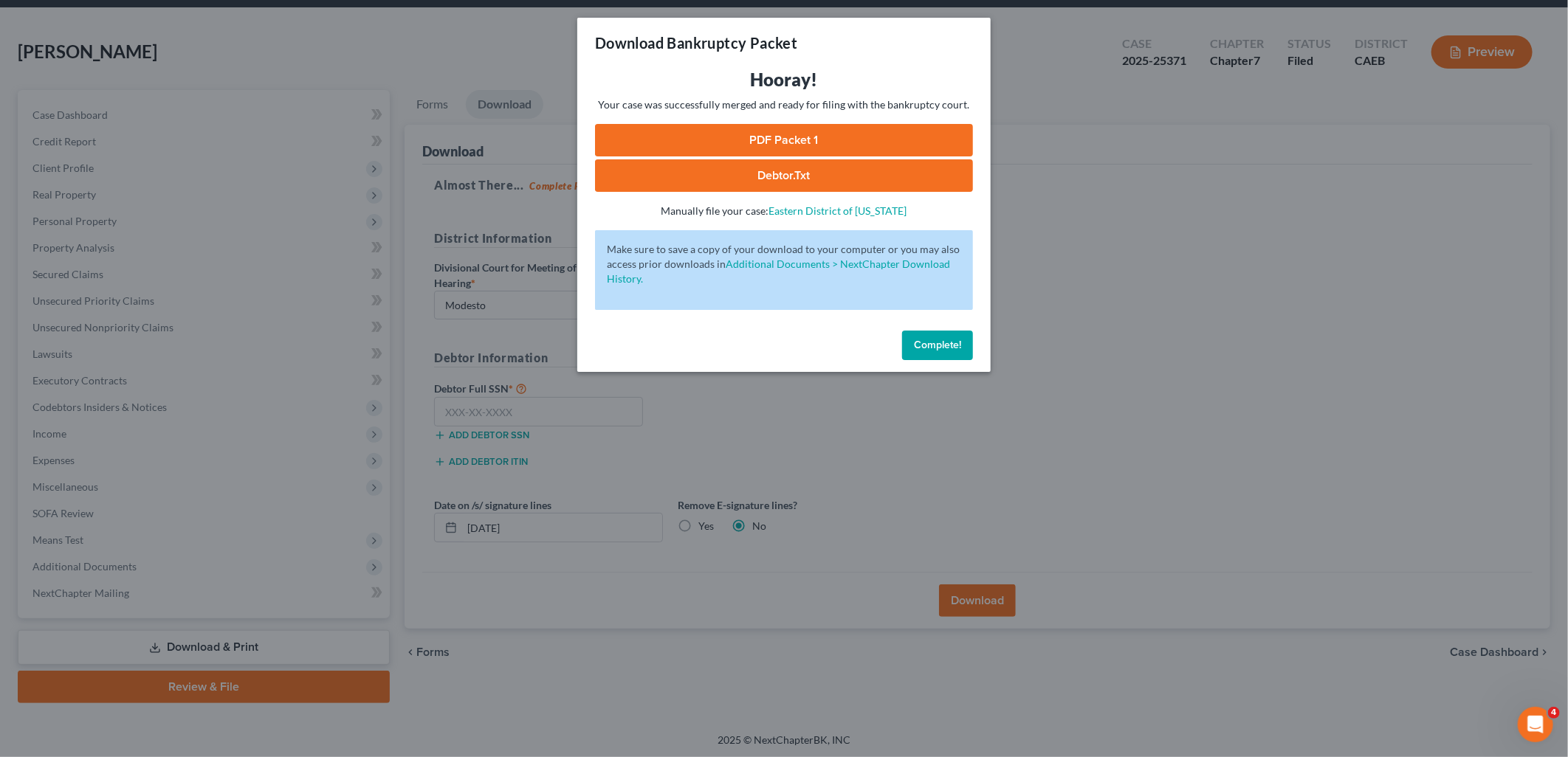
click at [843, 139] on link "PDF Packet 1" at bounding box center [784, 140] width 378 height 33
click at [944, 342] on span "Complete!" at bounding box center [937, 345] width 47 height 12
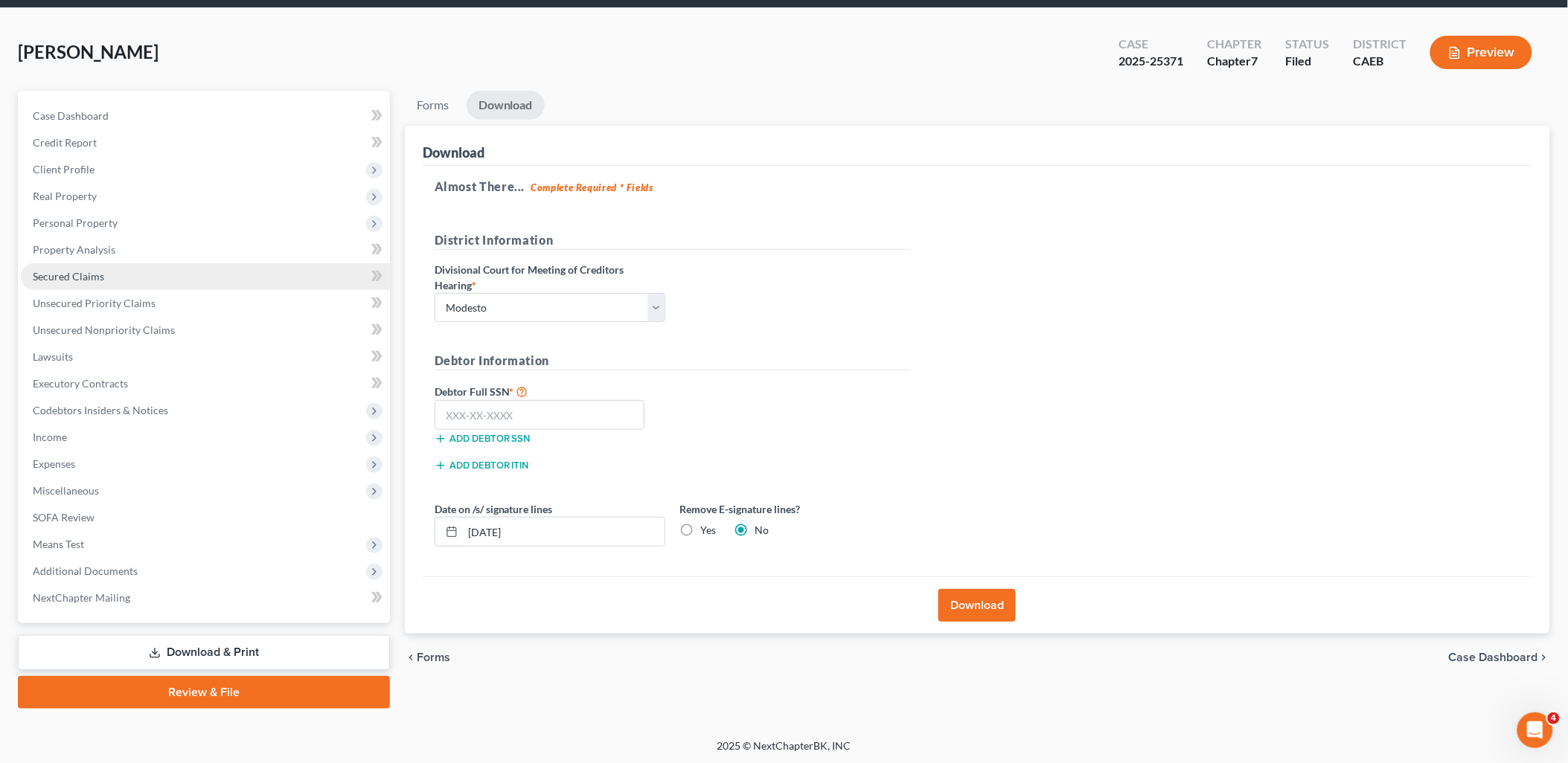
click at [67, 272] on span "Secured Claims" at bounding box center [69, 276] width 72 height 12
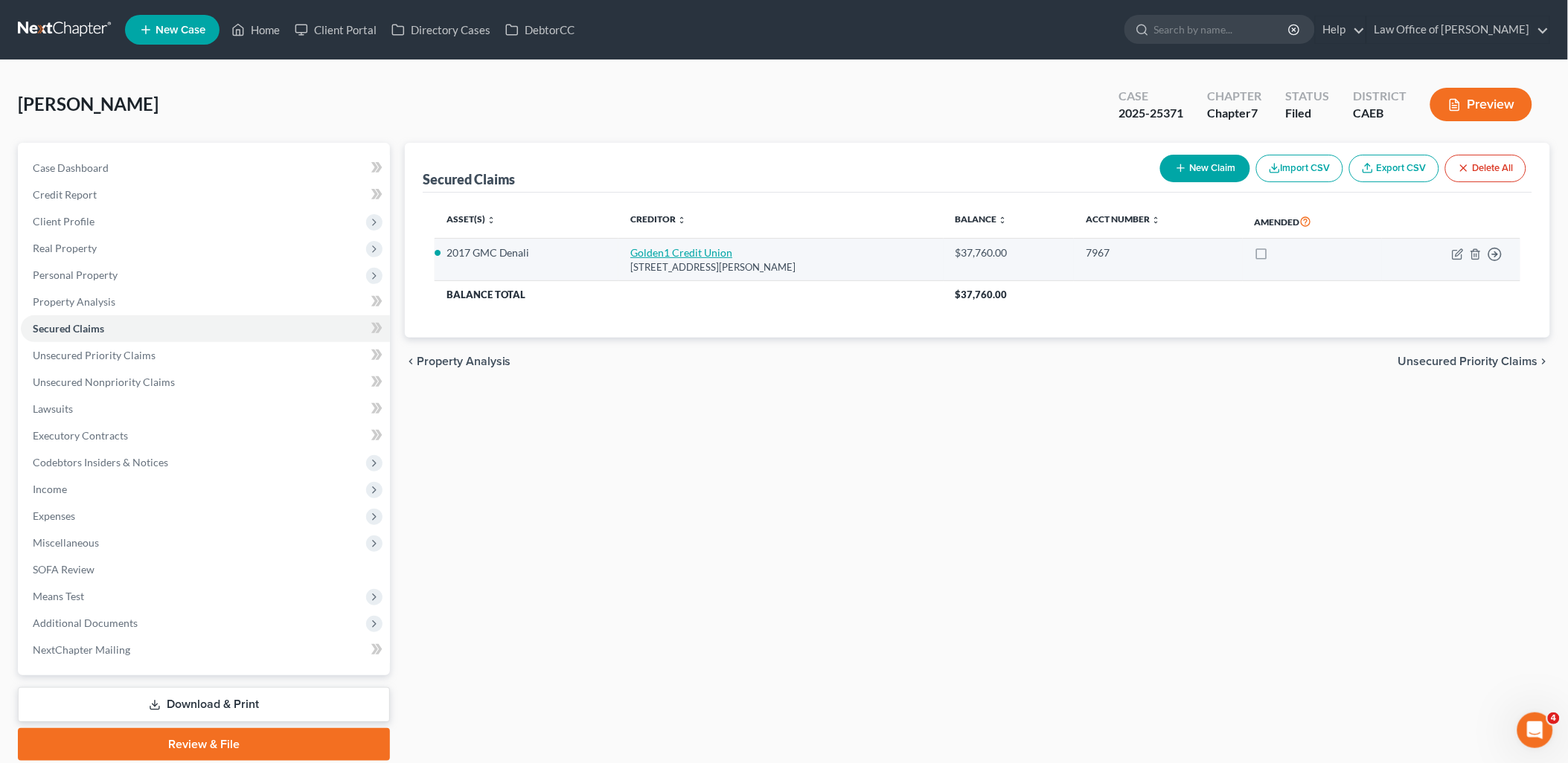
click at [666, 250] on link "Golden1 Credit Union" at bounding box center [681, 253] width 102 height 12
select select "4"
select select "0"
select select "4"
select select "0"
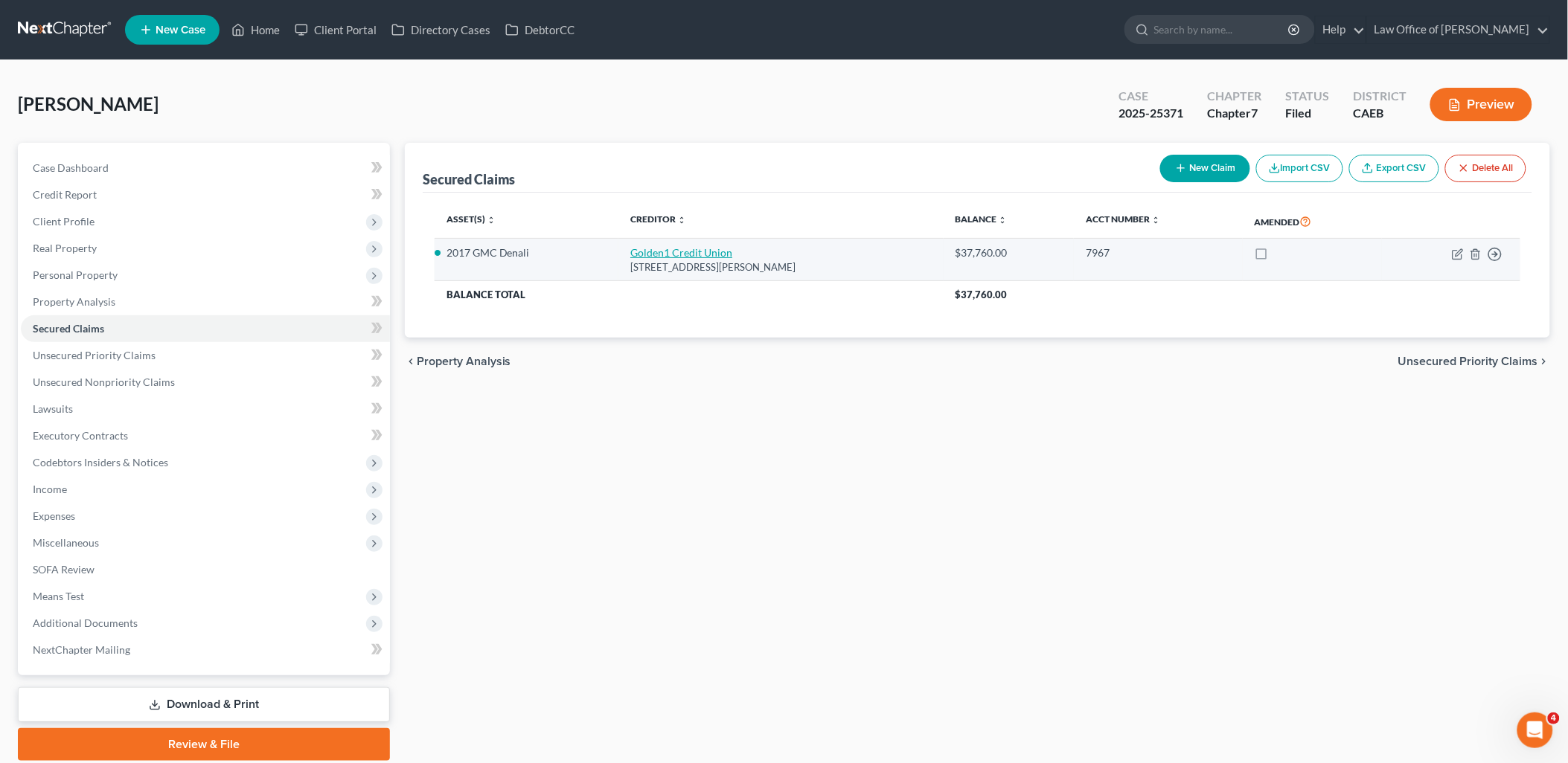
select select "0"
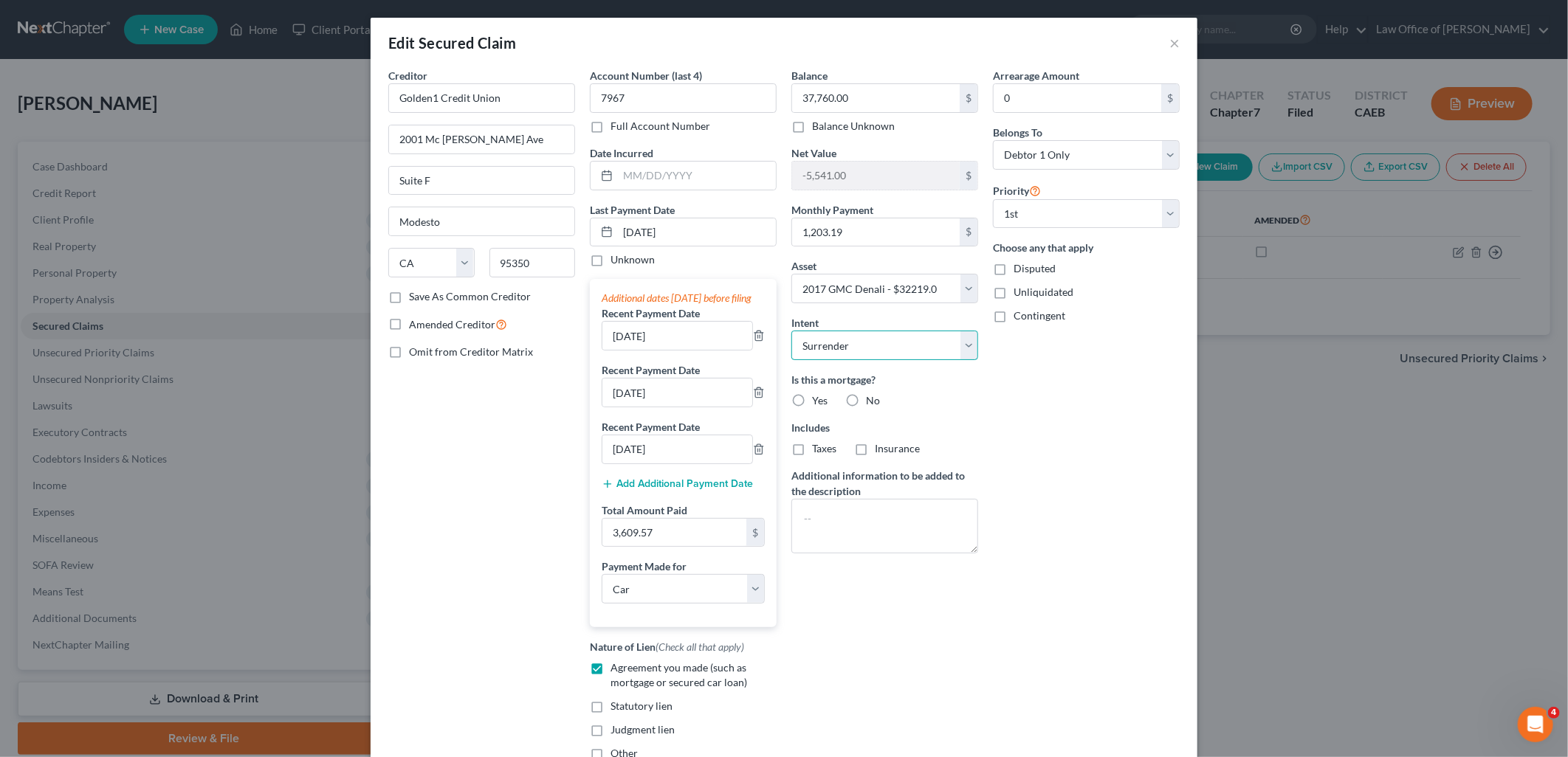
click at [927, 350] on select "Select Surrender Redeem Reaffirm Avoid Other" at bounding box center [884, 345] width 187 height 29
select select "4"
click at [791, 331] on select "Select Surrender Redeem Reaffirm Avoid Other" at bounding box center [884, 345] width 187 height 29
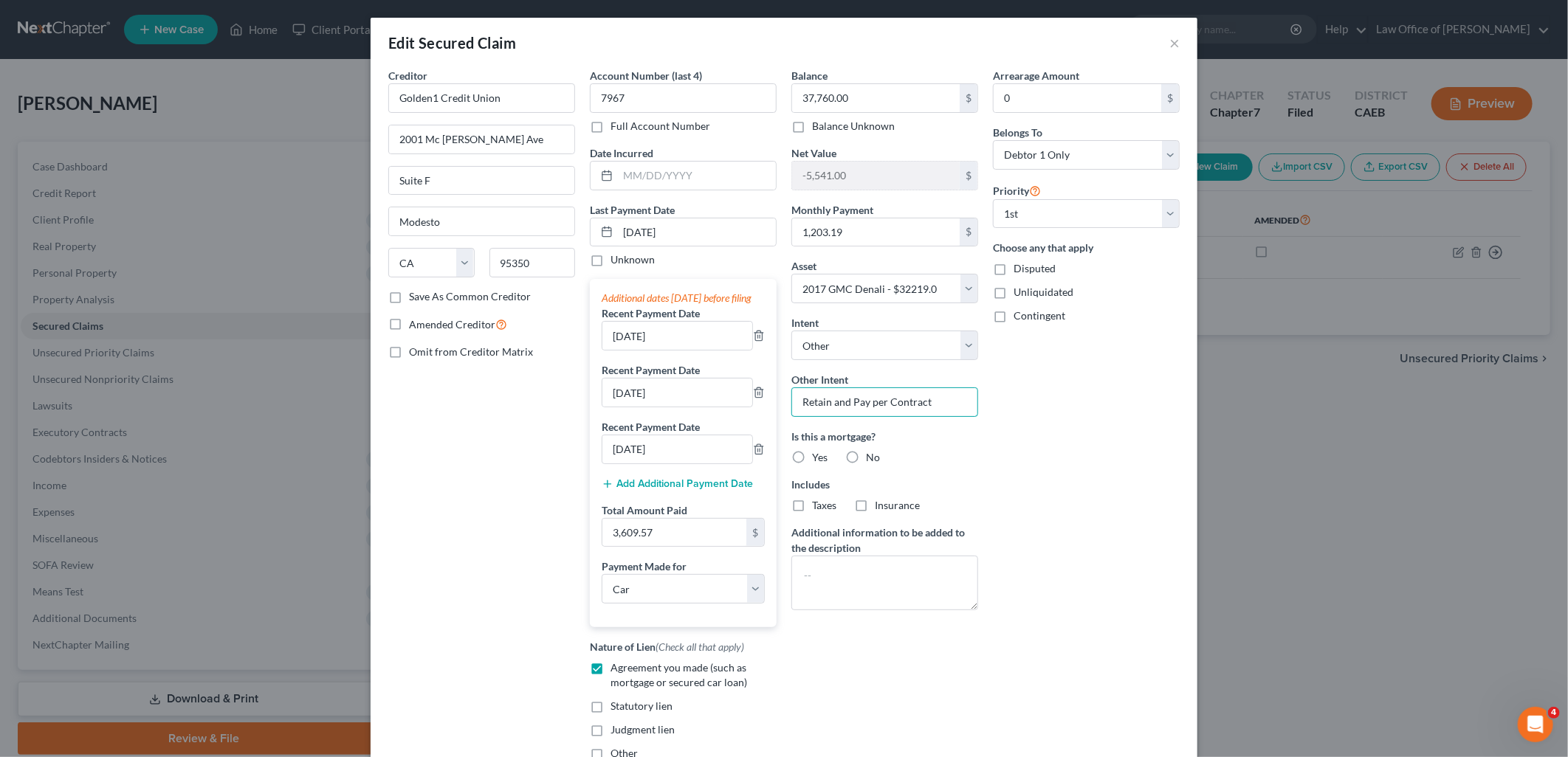
drag, startPoint x: 949, startPoint y: 402, endPoint x: 781, endPoint y: 406, distance: 168.0
click at [784, 406] on div "Balance 37,760.00 $ Balance Unknown Balance Undetermined 37,760.00 $ Balance Un…" at bounding box center [885, 420] width 201 height 705
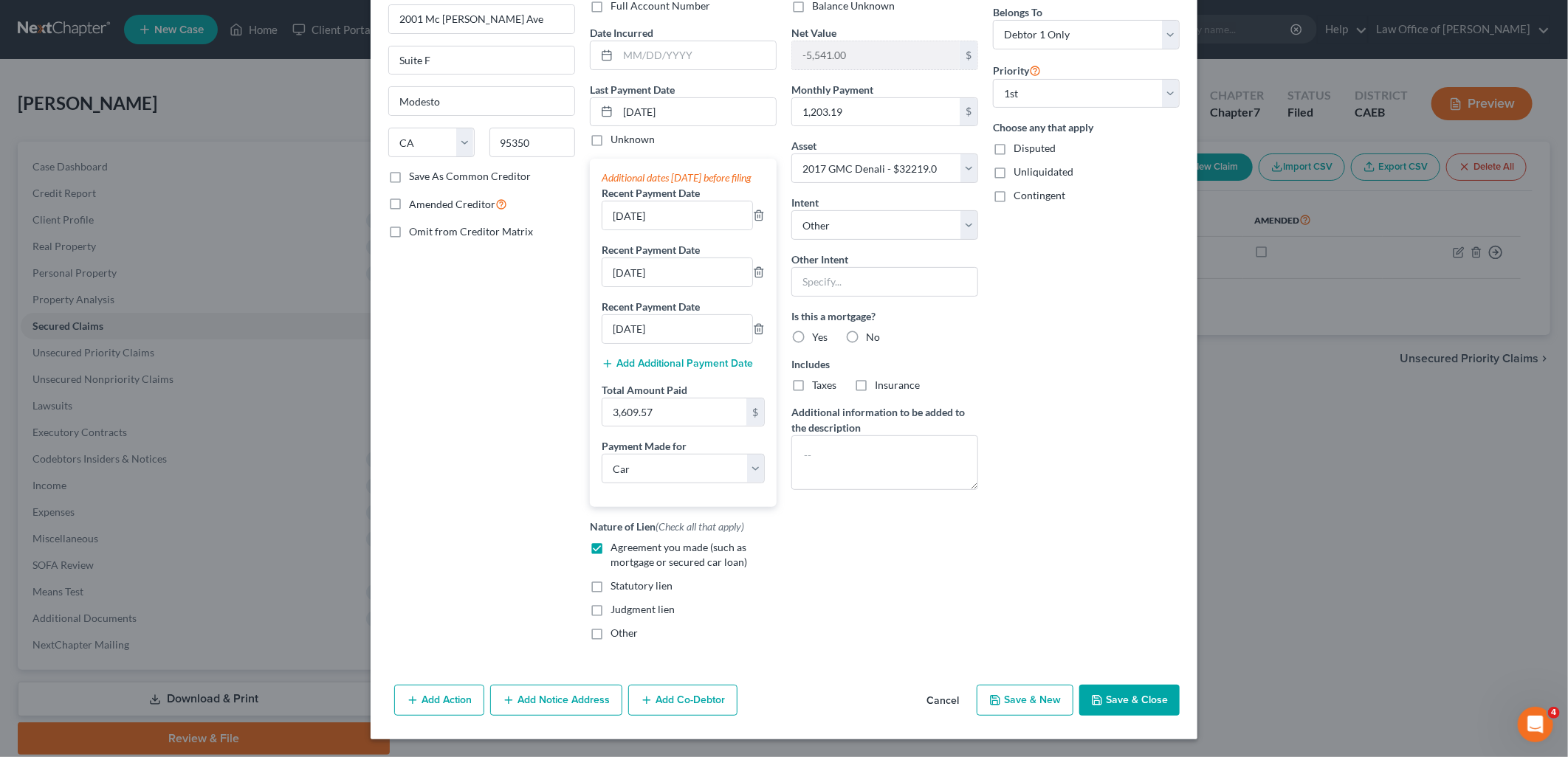
click at [1117, 706] on button "Save & Close" at bounding box center [1130, 700] width 101 height 31
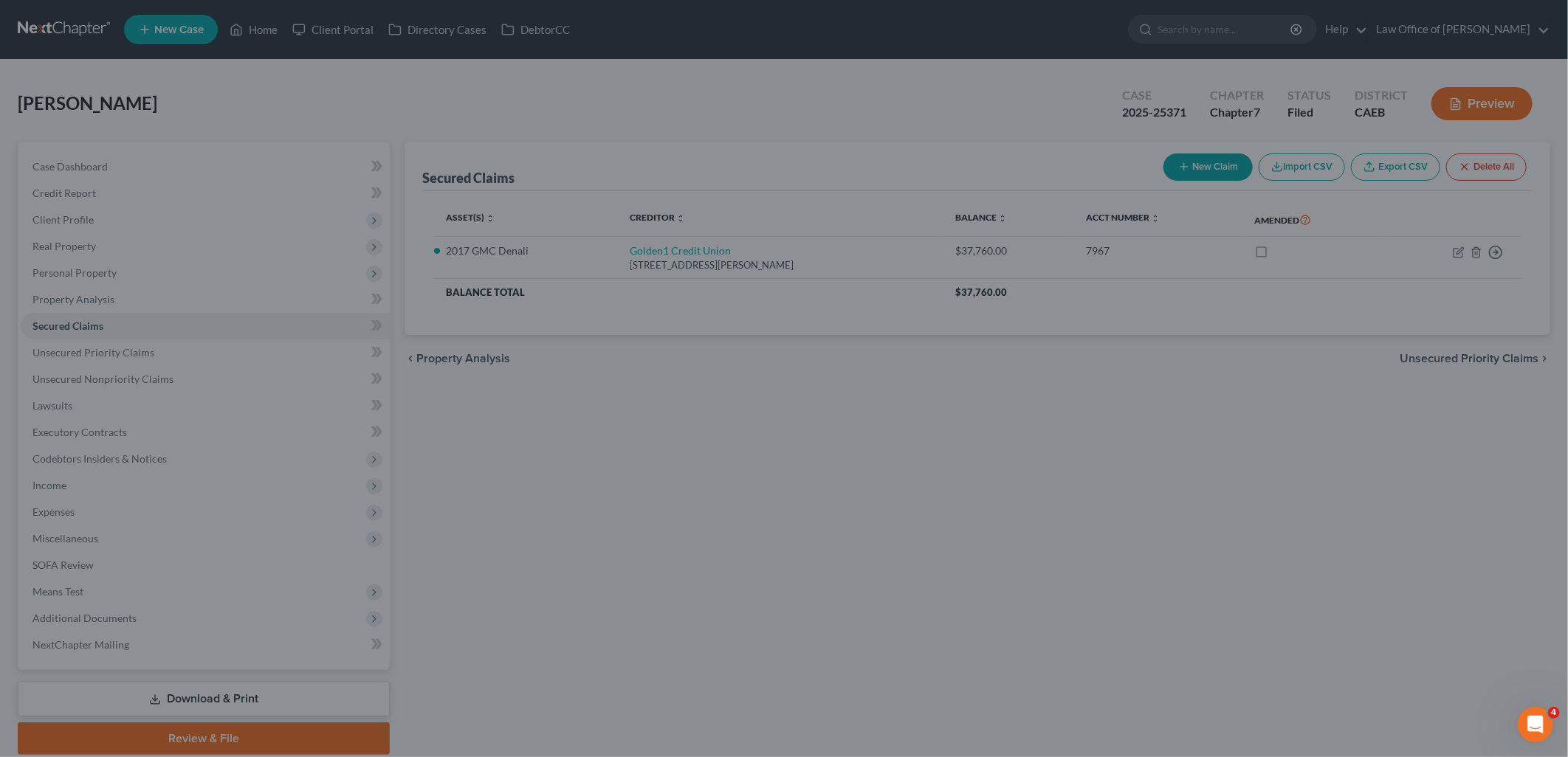
select select "4"
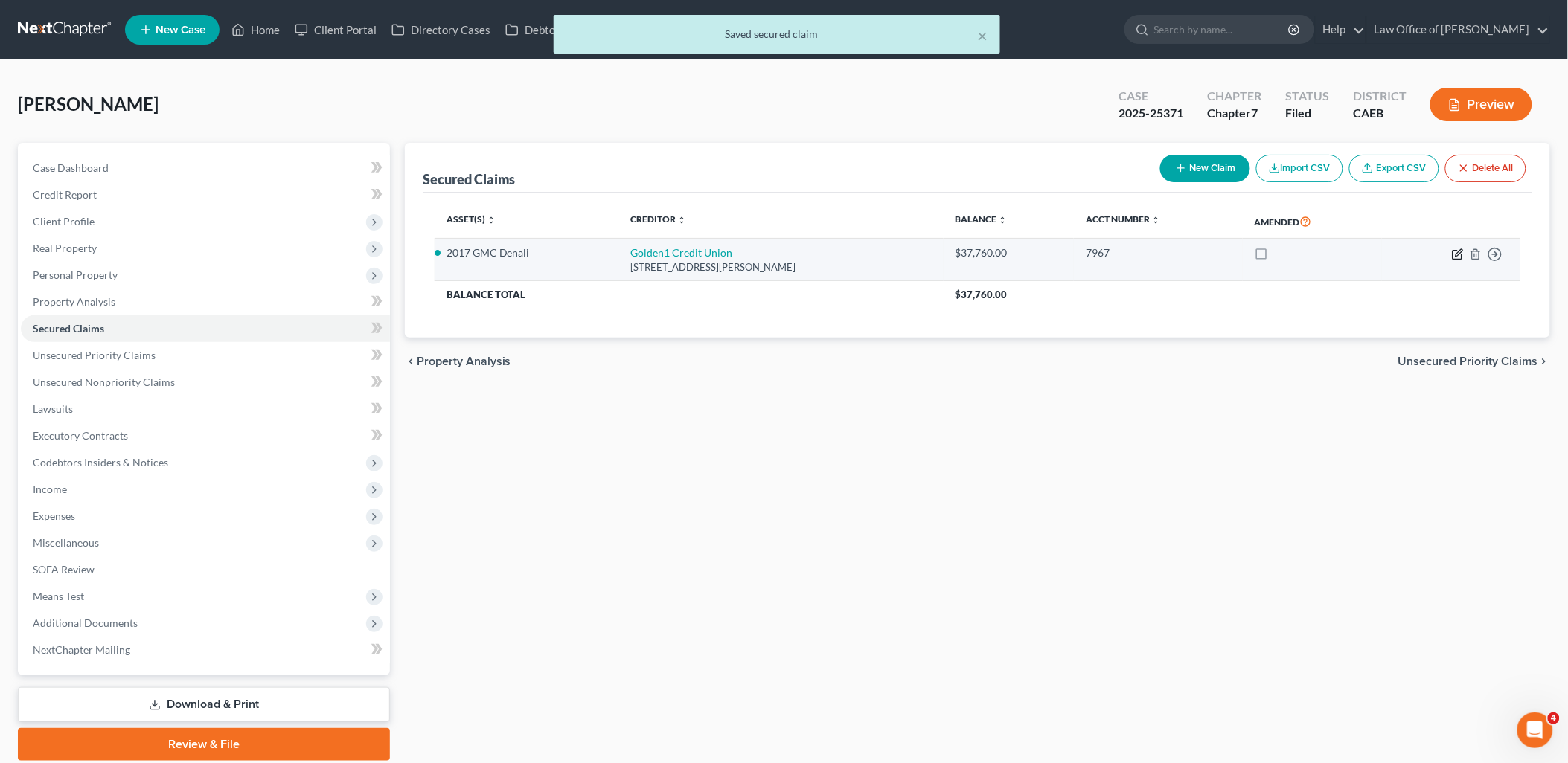
click at [1456, 248] on icon "button" at bounding box center [1457, 254] width 12 height 12
select select "4"
select select "0"
select select "4"
select select "0"
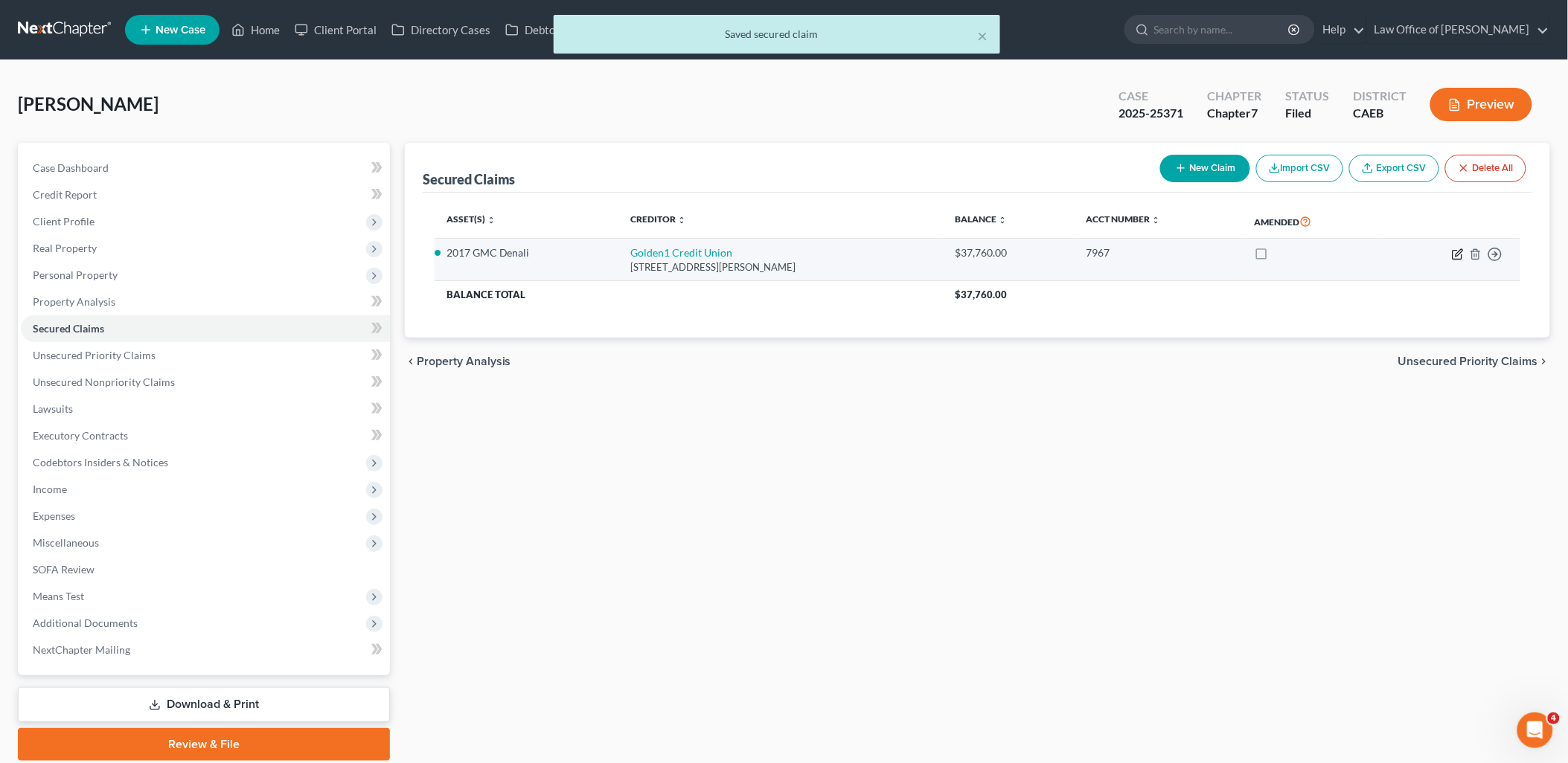
select select "0"
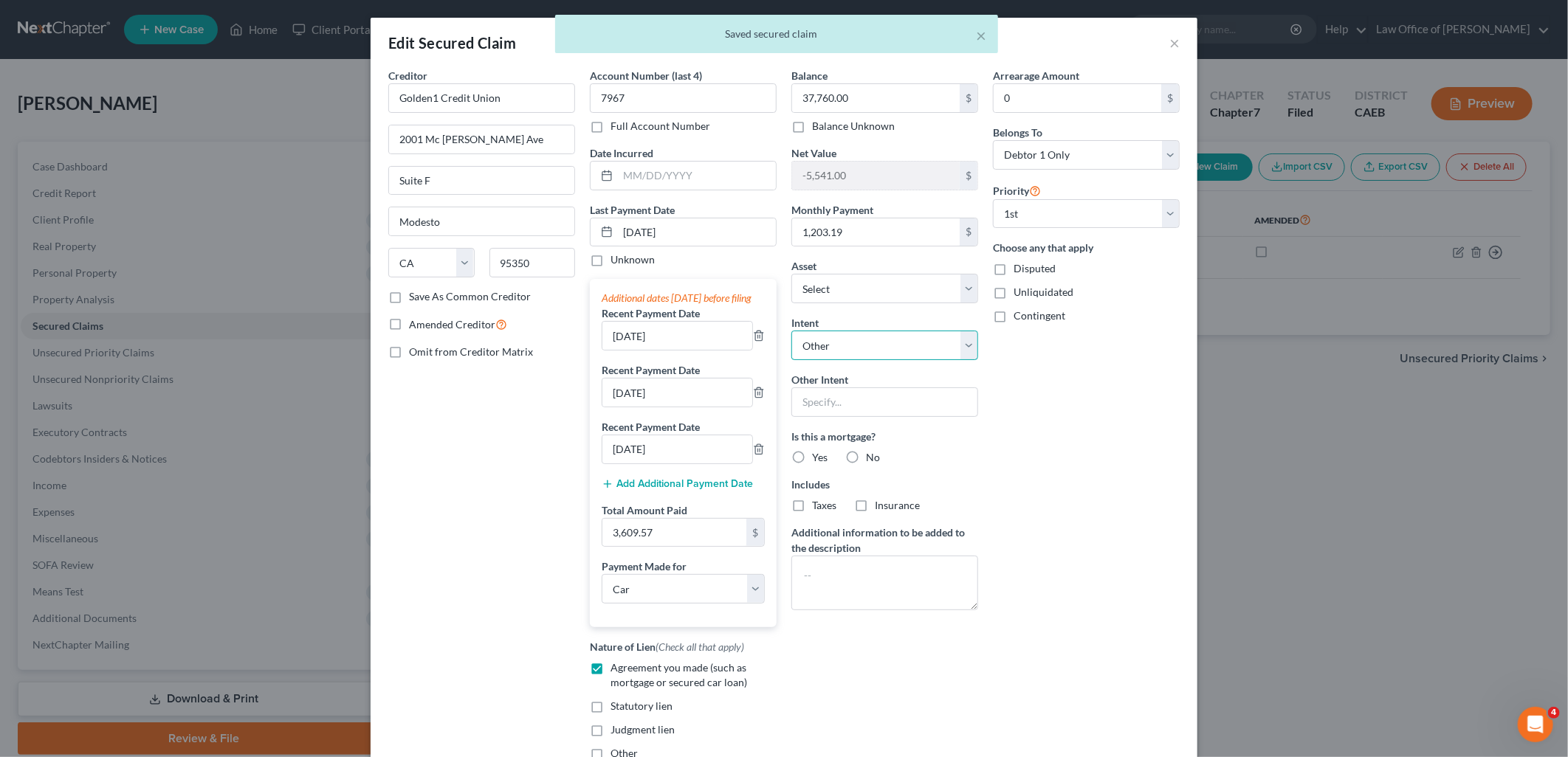
click at [861, 341] on select "Select Surrender Redeem Reaffirm Avoid Other" at bounding box center [884, 345] width 187 height 29
select select "0"
click at [791, 331] on select "Select Surrender Redeem Reaffirm Avoid Other" at bounding box center [884, 345] width 187 height 29
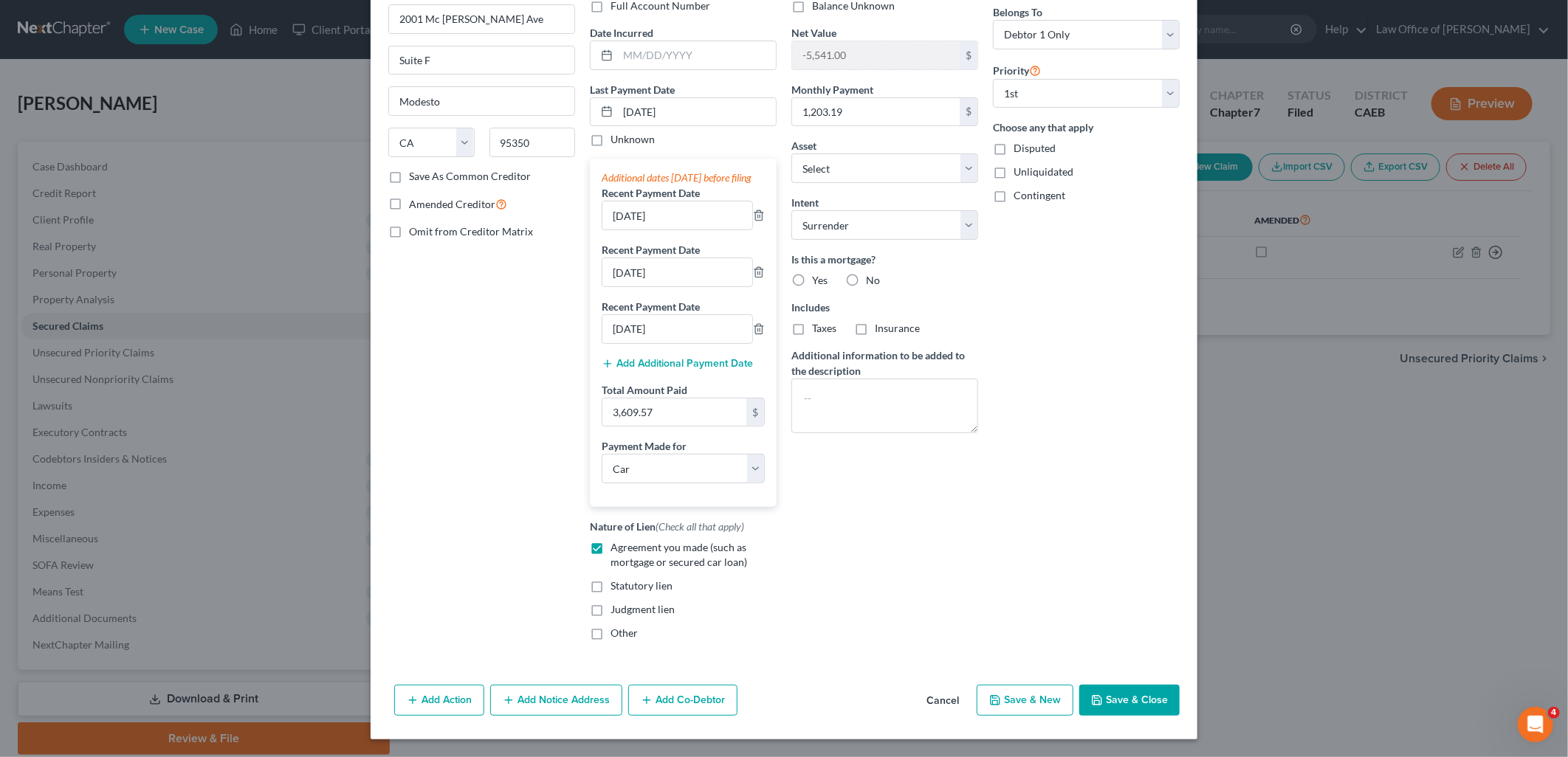
click at [1147, 705] on button "Save & Close" at bounding box center [1130, 700] width 101 height 31
select select "4"
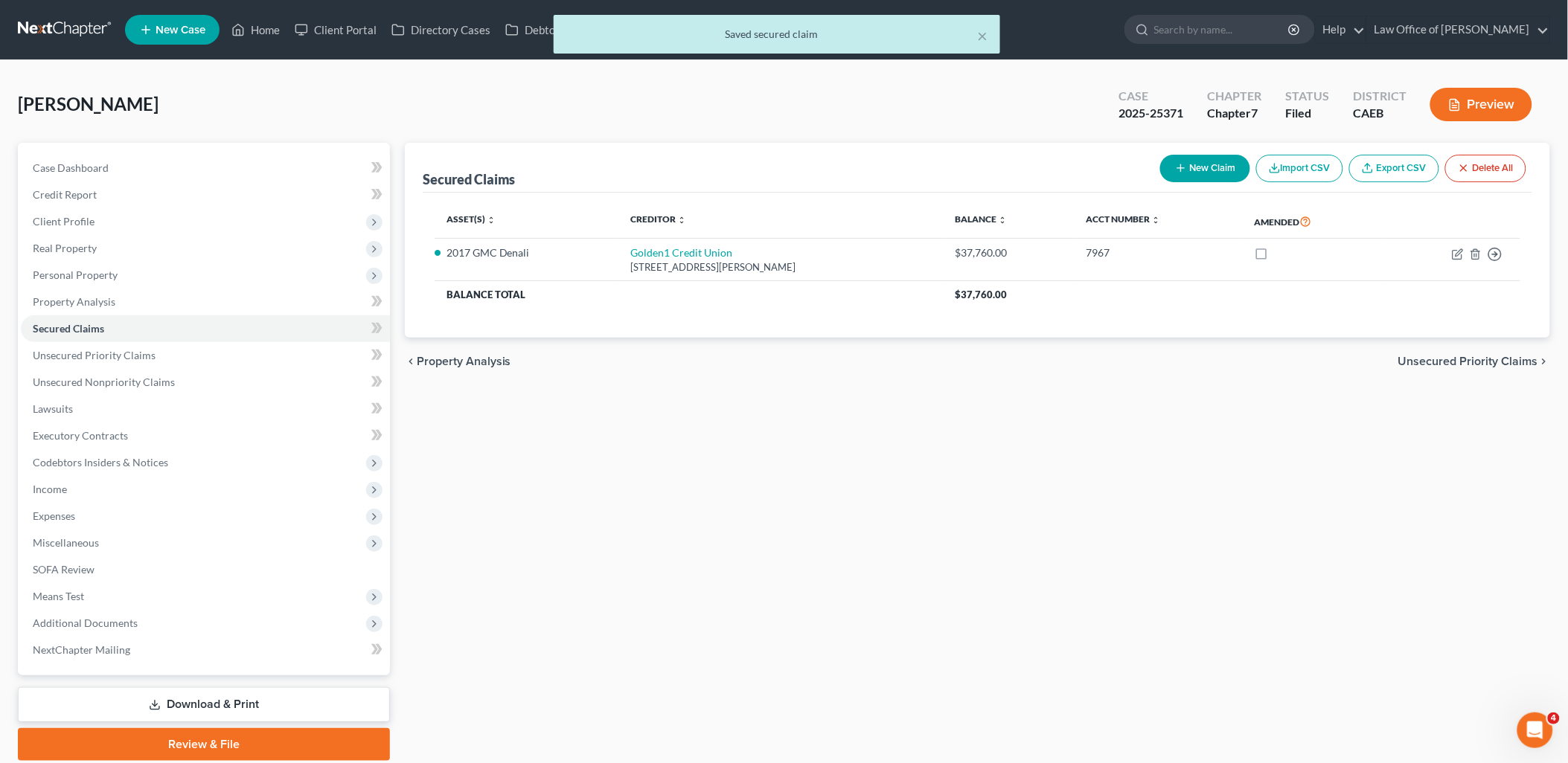
click at [158, 709] on icon at bounding box center [155, 704] width 12 height 12
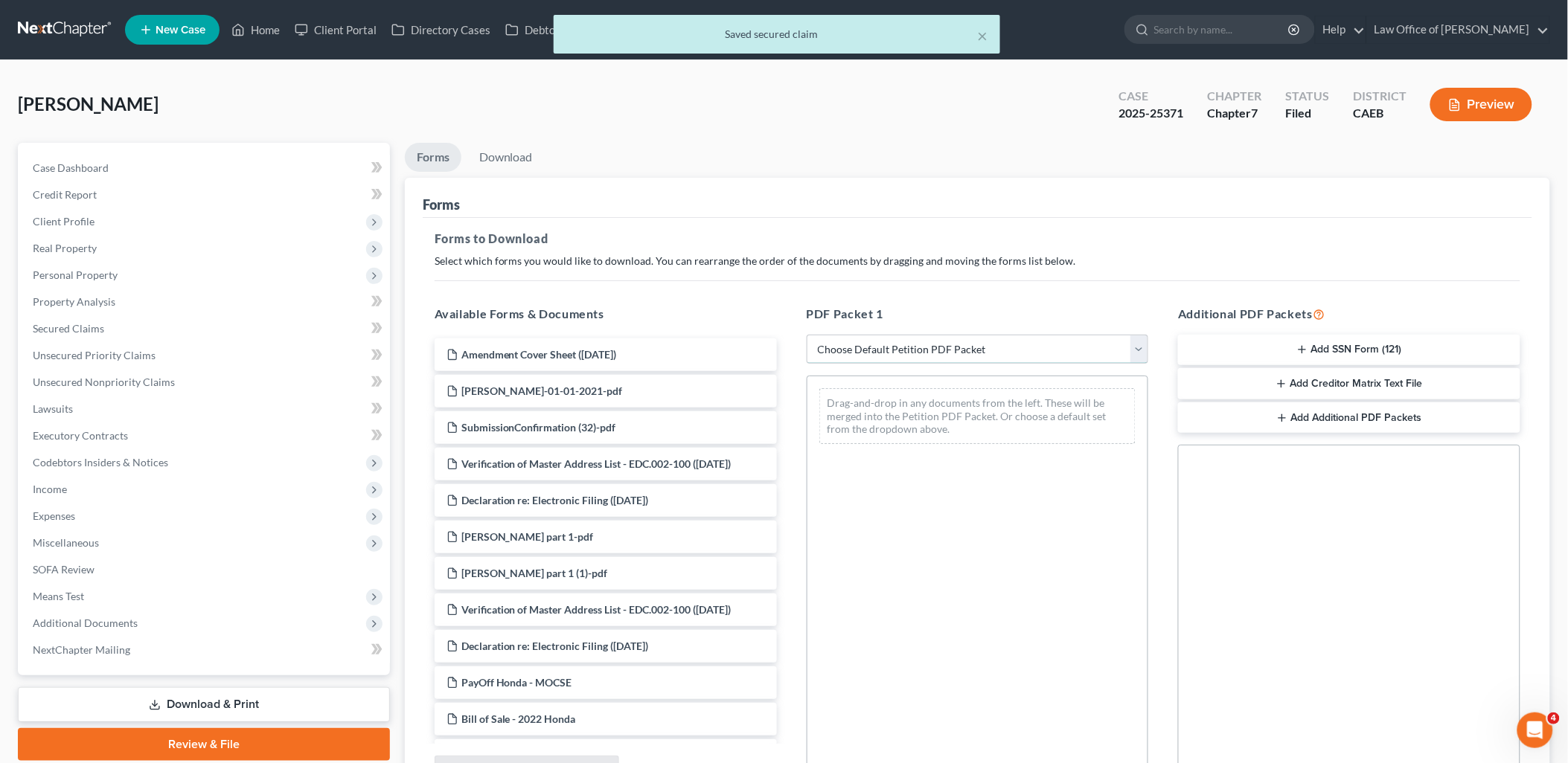
click at [928, 350] on select "Choose Default Petition PDF Packet Complete Bankruptcy Petition (all forms and …" at bounding box center [978, 350] width 343 height 30
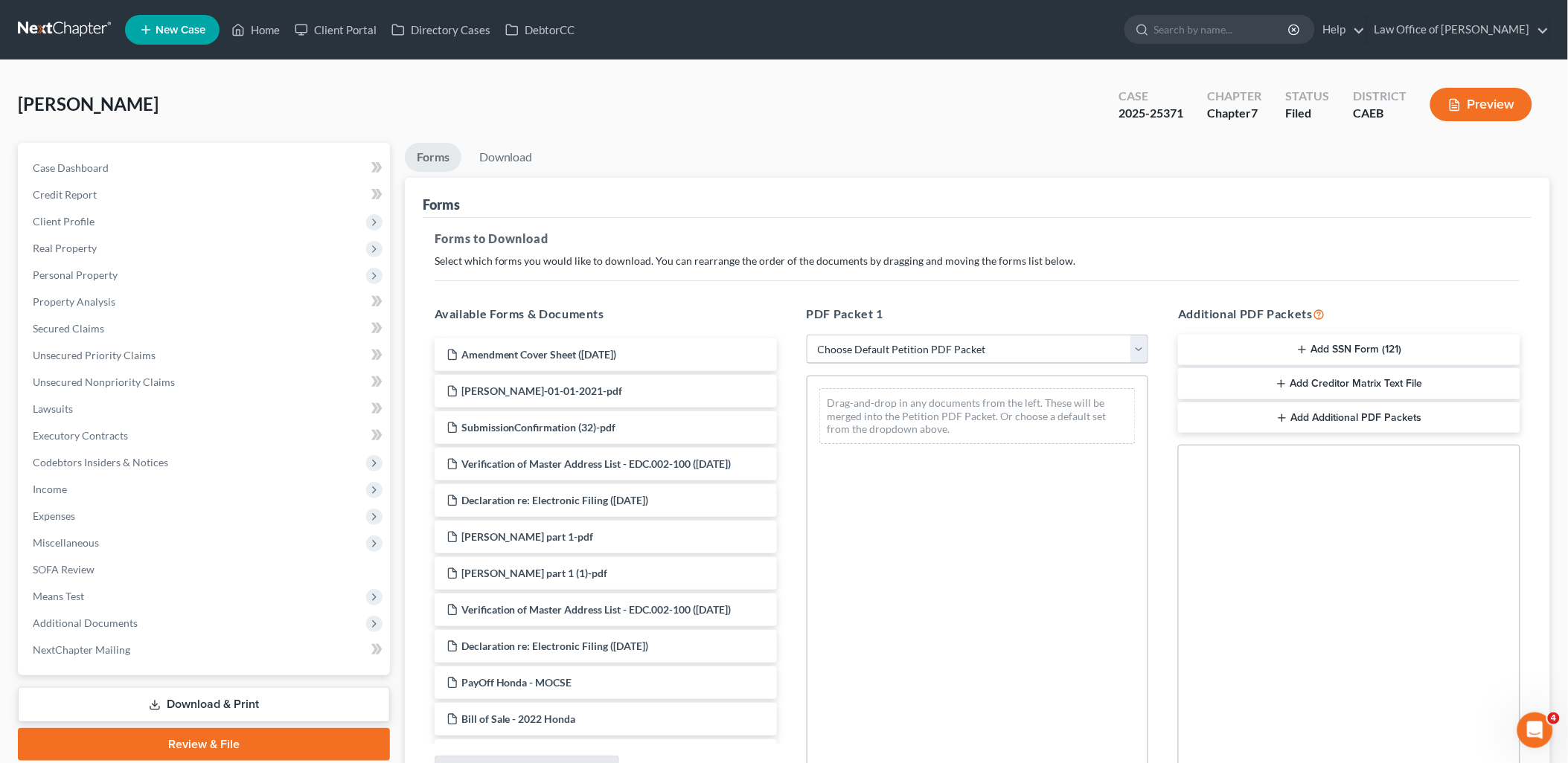
select select "2"
click at [807, 335] on select "Choose Default Petition PDF Packet Complete Bankruptcy Petition (all forms and …" at bounding box center [978, 350] width 343 height 30
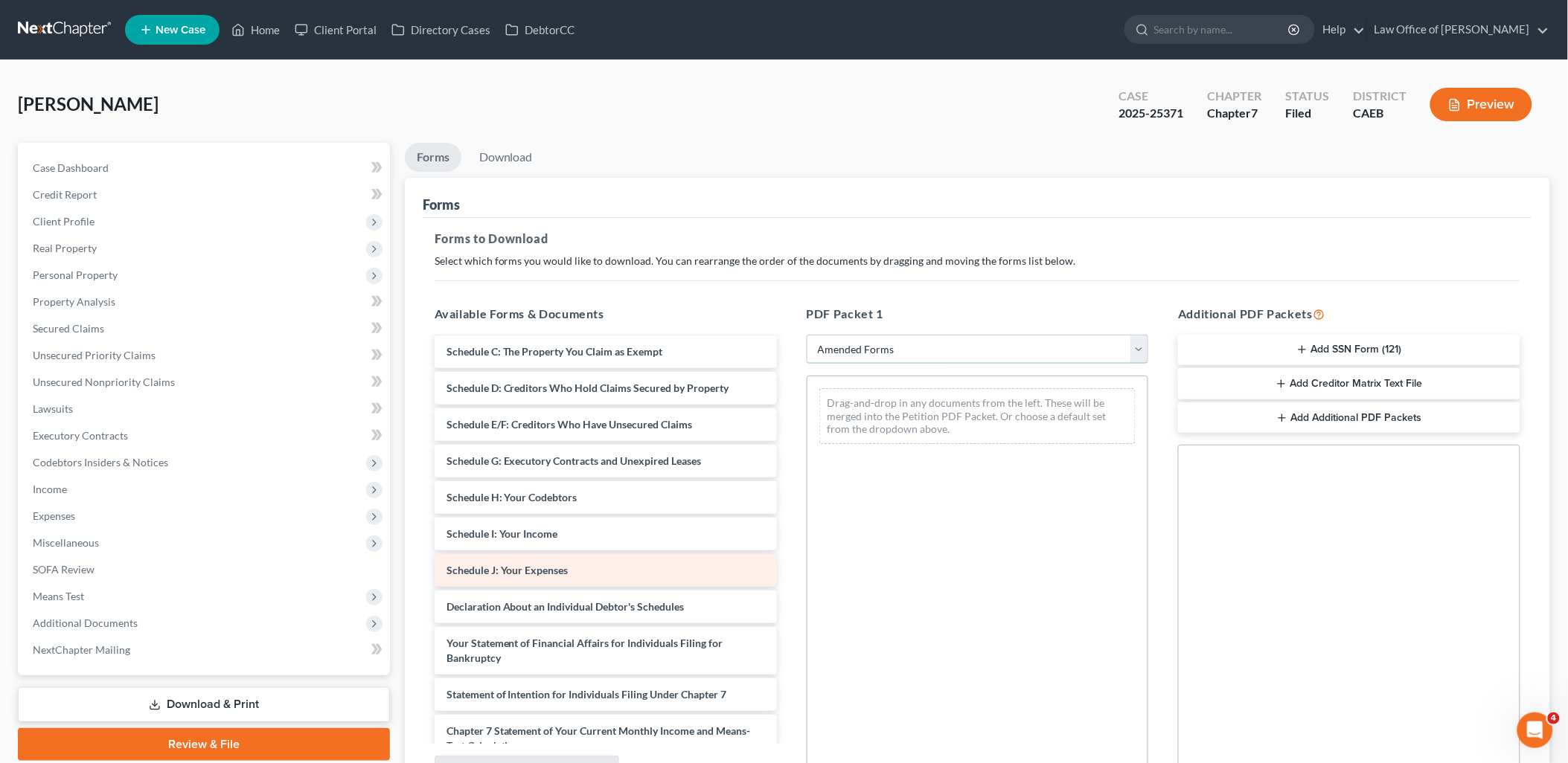
scroll to position [165, 0]
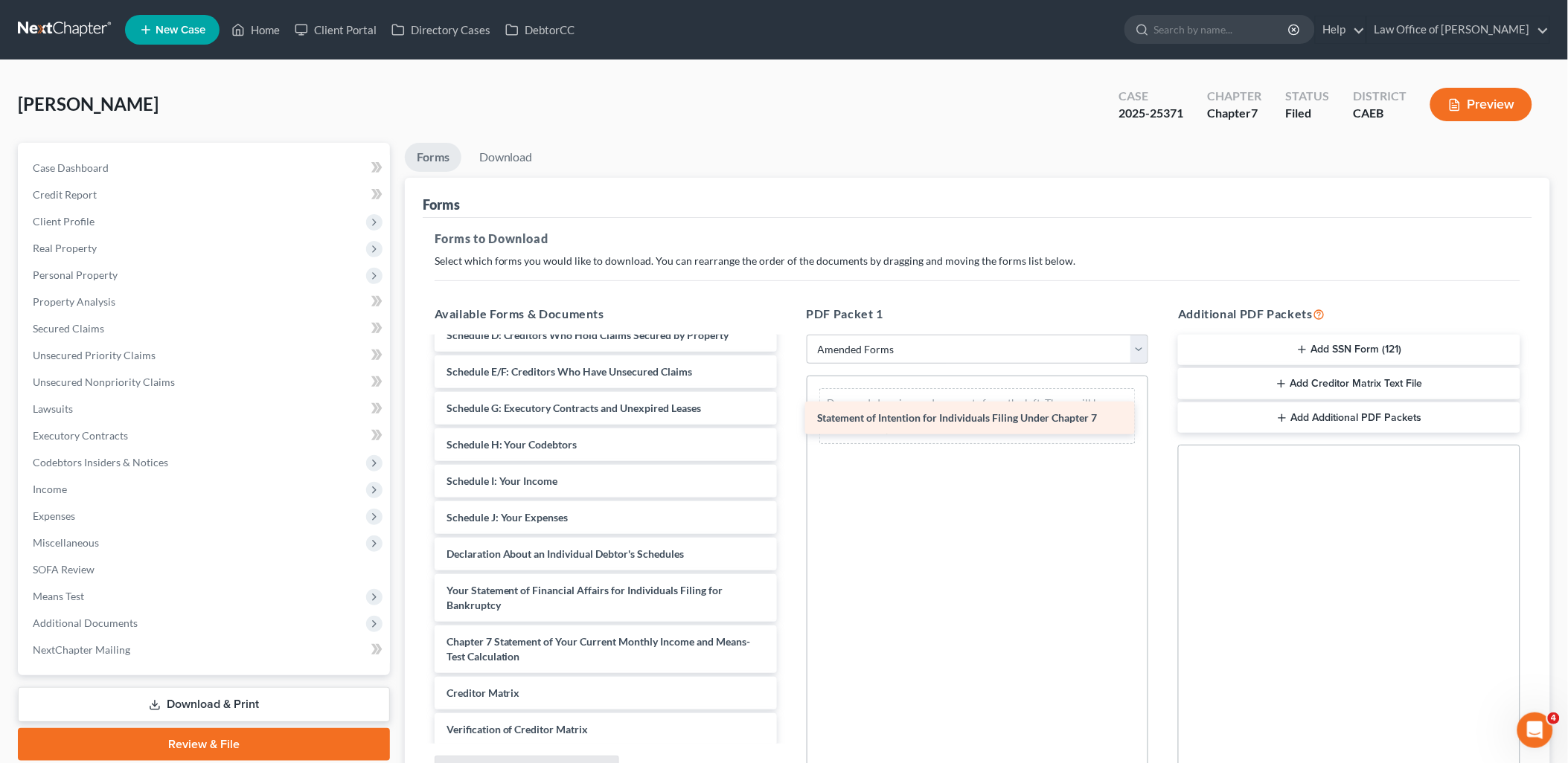
drag, startPoint x: 584, startPoint y: 640, endPoint x: 955, endPoint y: 417, distance: 432.9
click at [789, 417] on div "Statement of Intention for Individuals Filing Under Chapter 7 Voluntary Petitio…" at bounding box center [606, 503] width 366 height 661
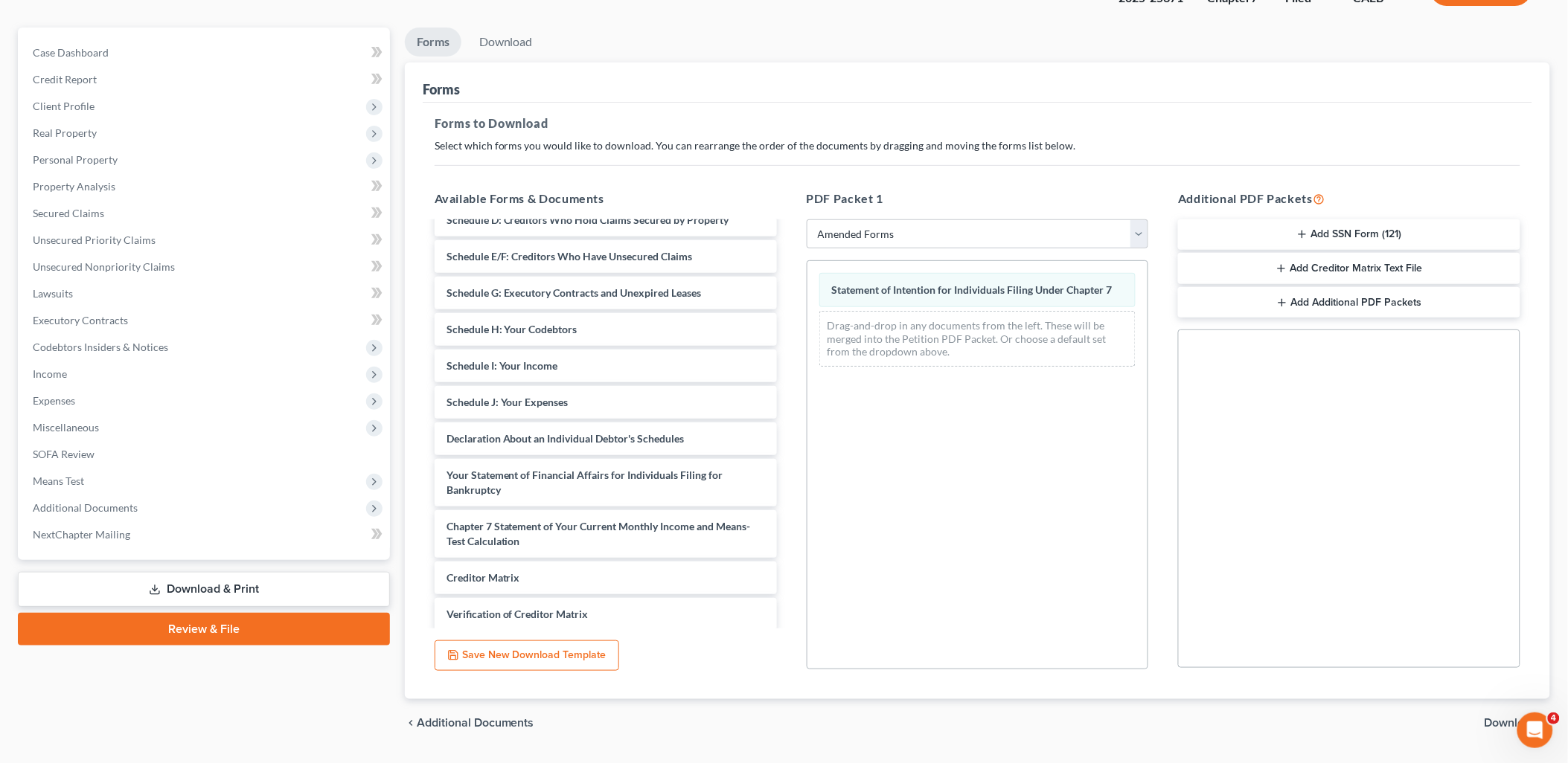
scroll to position [154, 0]
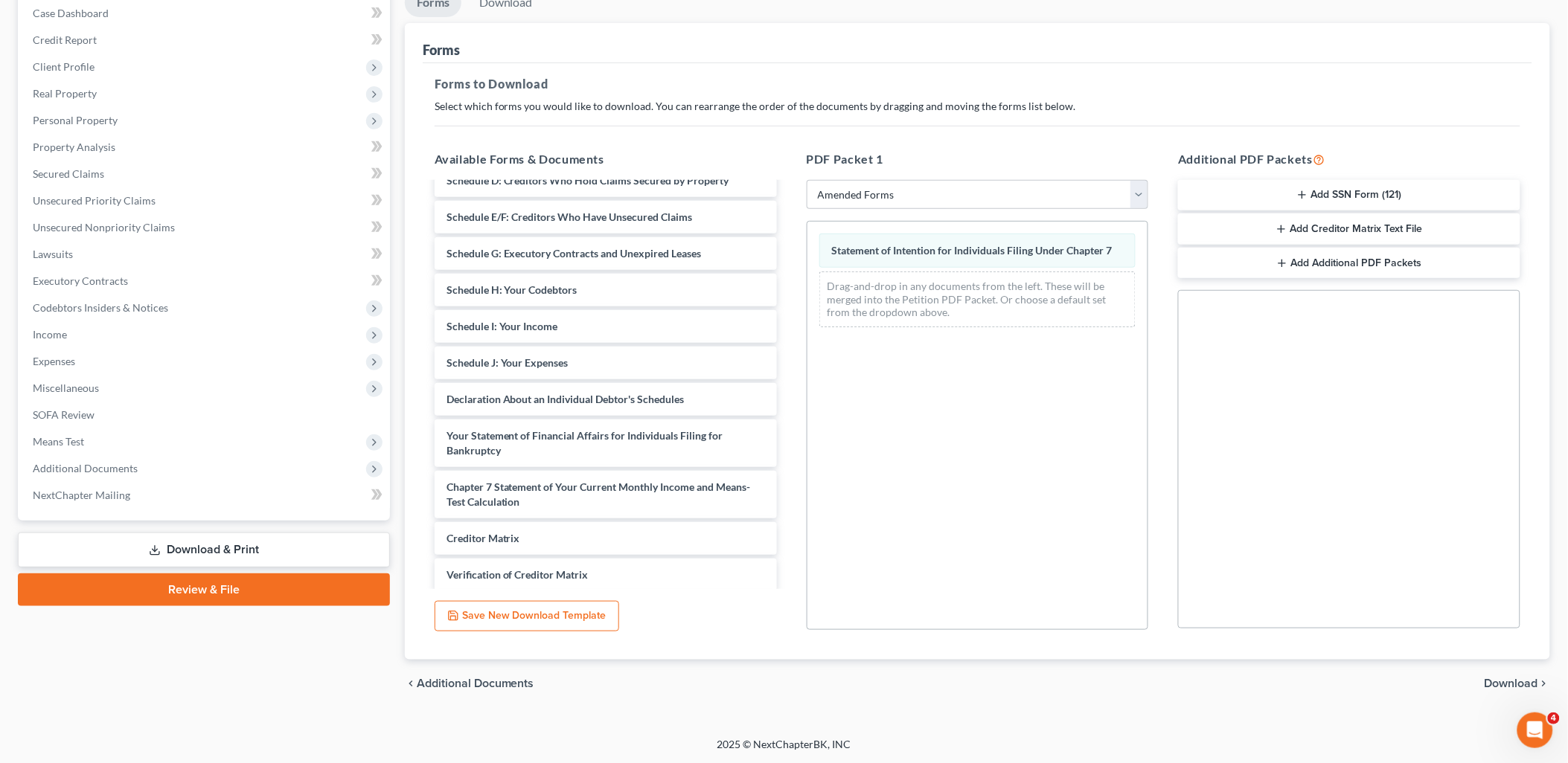
click at [1531, 683] on span "Download" at bounding box center [1511, 683] width 54 height 12
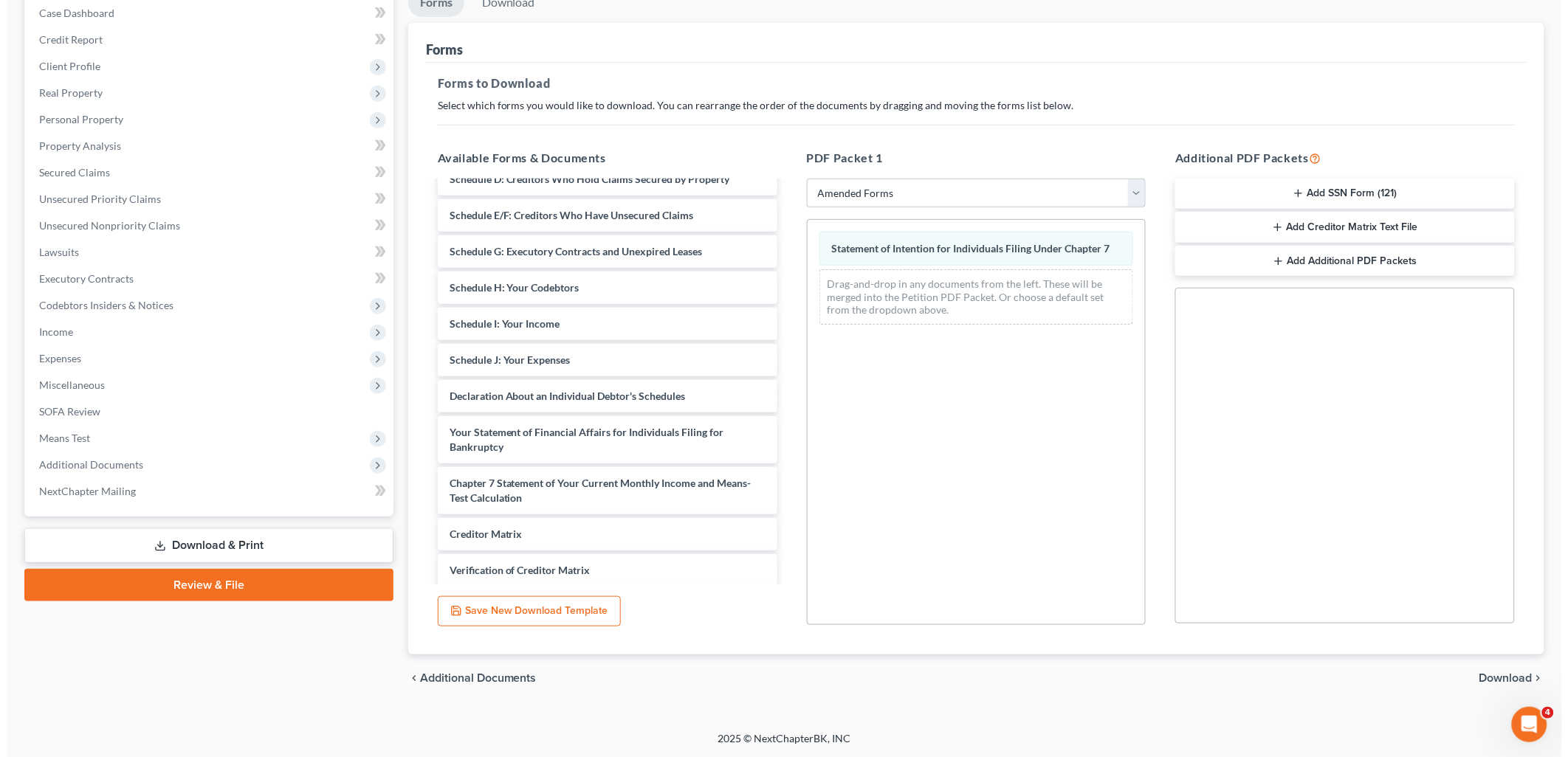
scroll to position [52, 0]
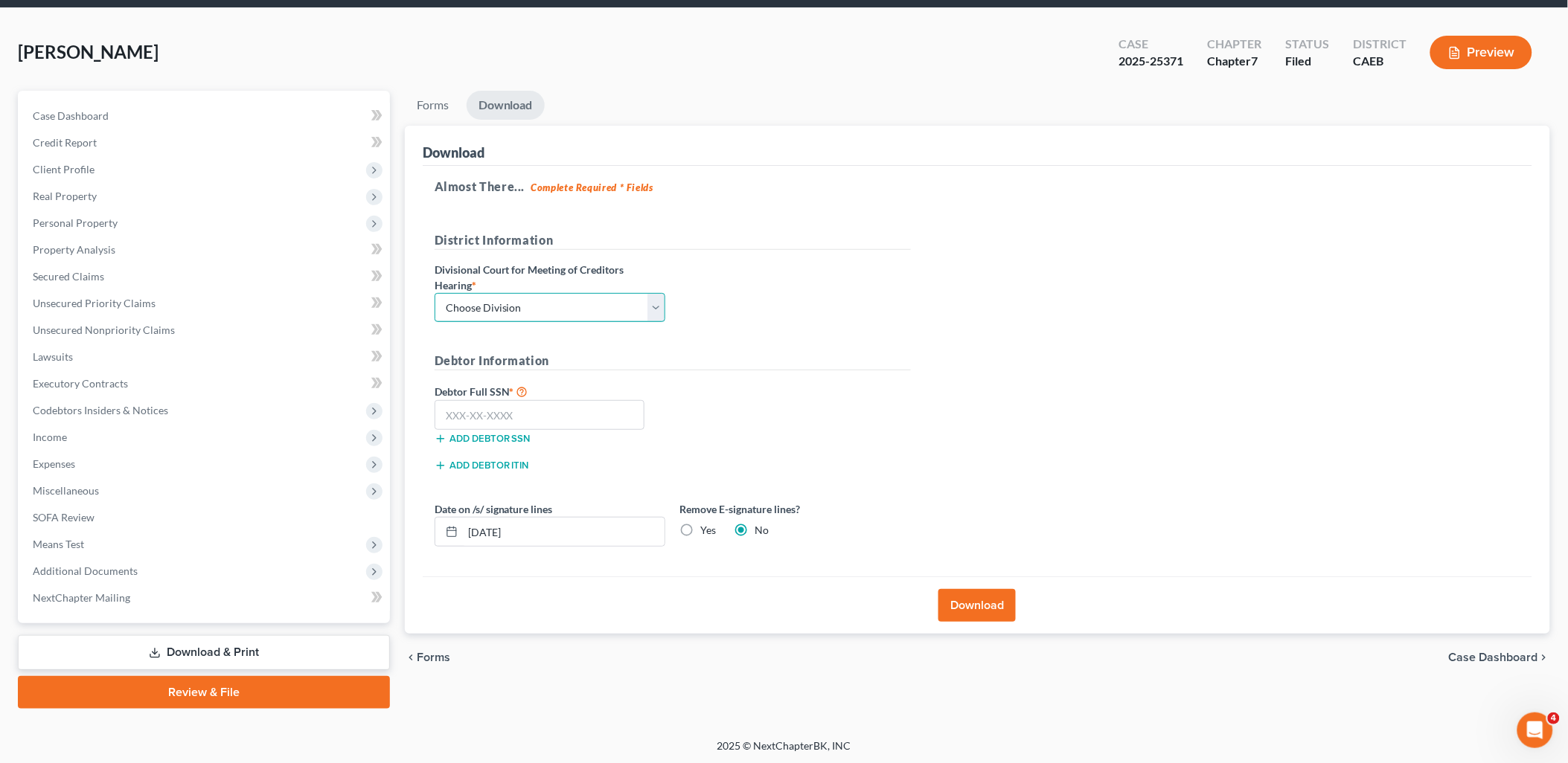
click at [520, 309] on select "Choose Division Fresno Modesto [GEOGRAPHIC_DATA]" at bounding box center [550, 308] width 231 height 30
select select "1"
click at [435, 293] on select "Choose Division Fresno Modesto [GEOGRAPHIC_DATA]" at bounding box center [550, 308] width 231 height 30
click at [1001, 616] on button "Download" at bounding box center [976, 605] width 77 height 33
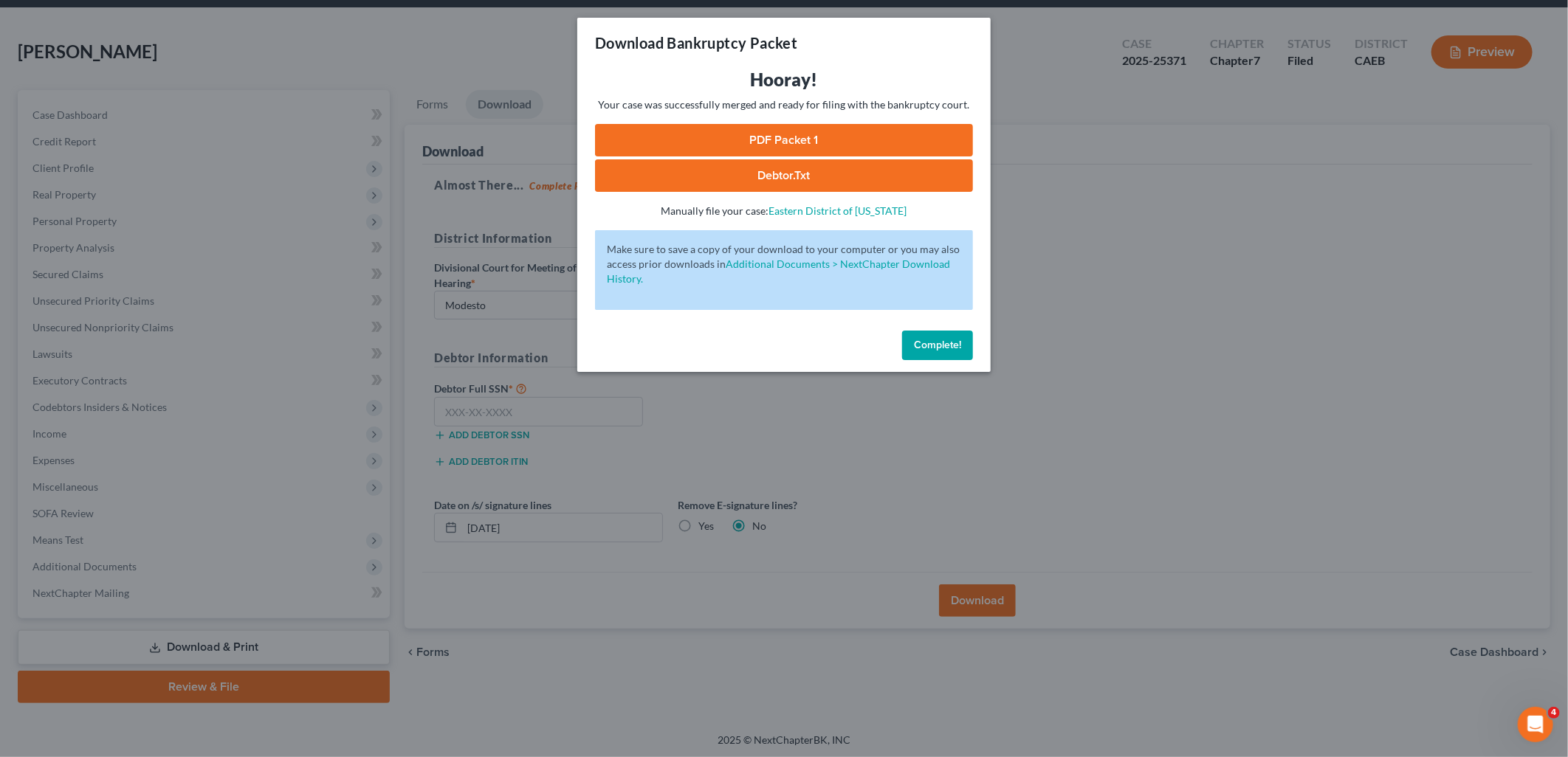
click at [736, 146] on link "PDF Packet 1" at bounding box center [784, 140] width 378 height 33
